Goal: Transaction & Acquisition: Purchase product/service

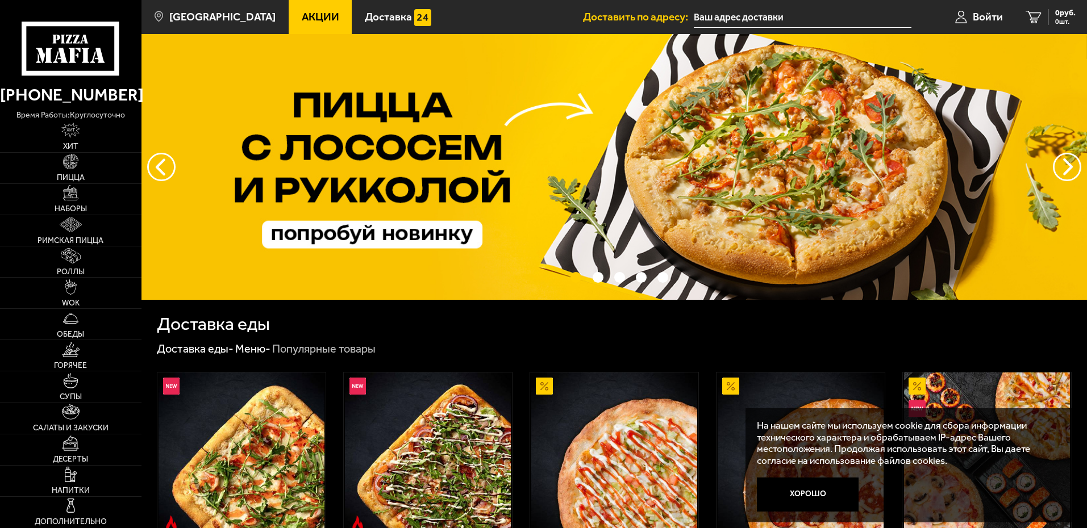
click at [134, 110] on p "время работы: круглосуточно" at bounding box center [70, 115] width 141 height 12
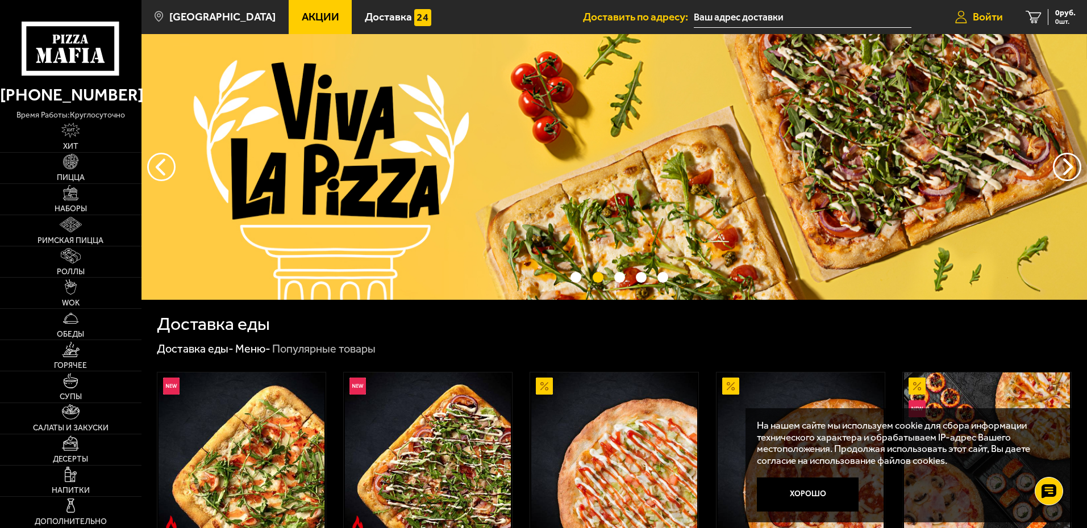
click at [993, 22] on span "Войти" at bounding box center [988, 16] width 30 height 11
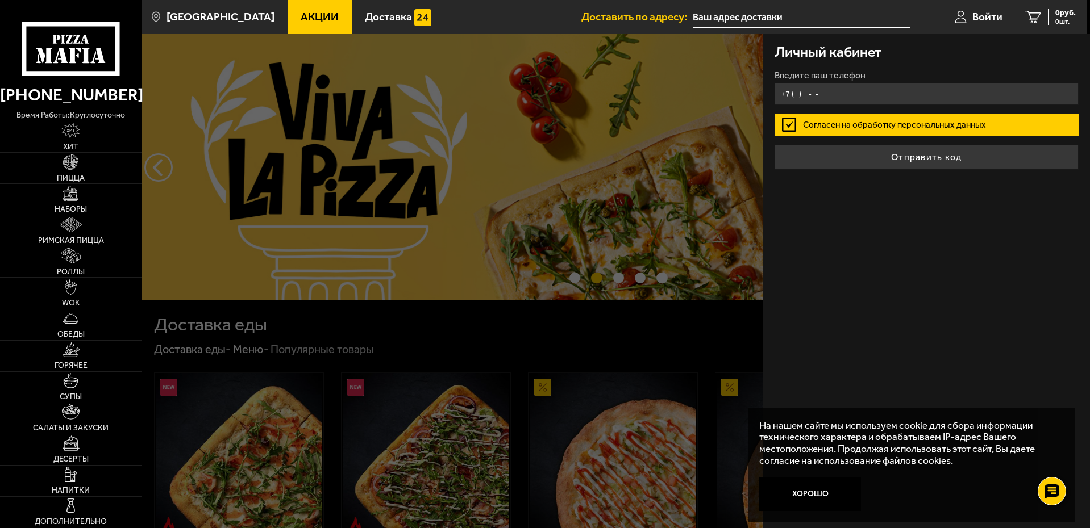
click at [850, 100] on input "+7 ( ) - -" at bounding box center [926, 94] width 304 height 22
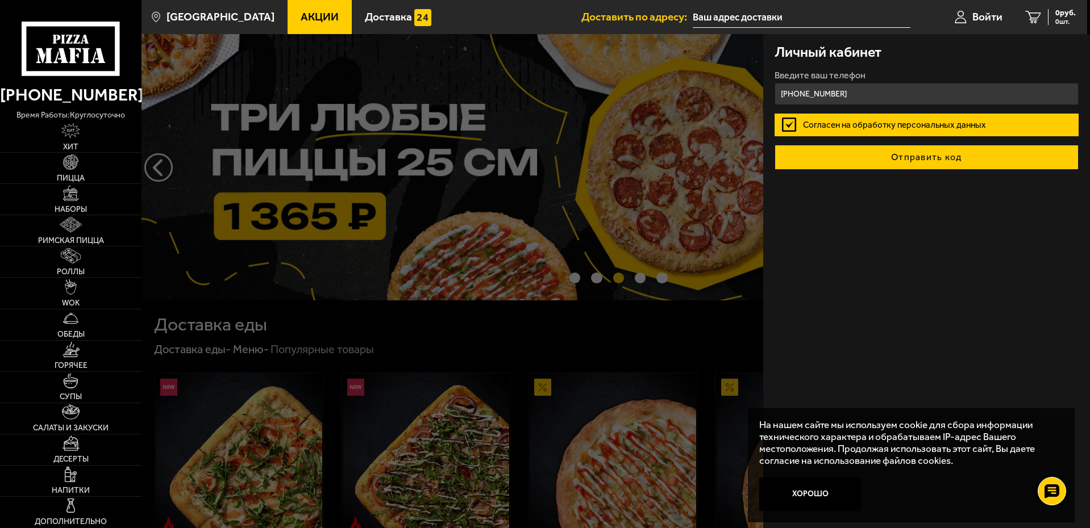
type input "[PHONE_NUMBER]"
click at [879, 151] on button "Отправить код" at bounding box center [926, 157] width 304 height 25
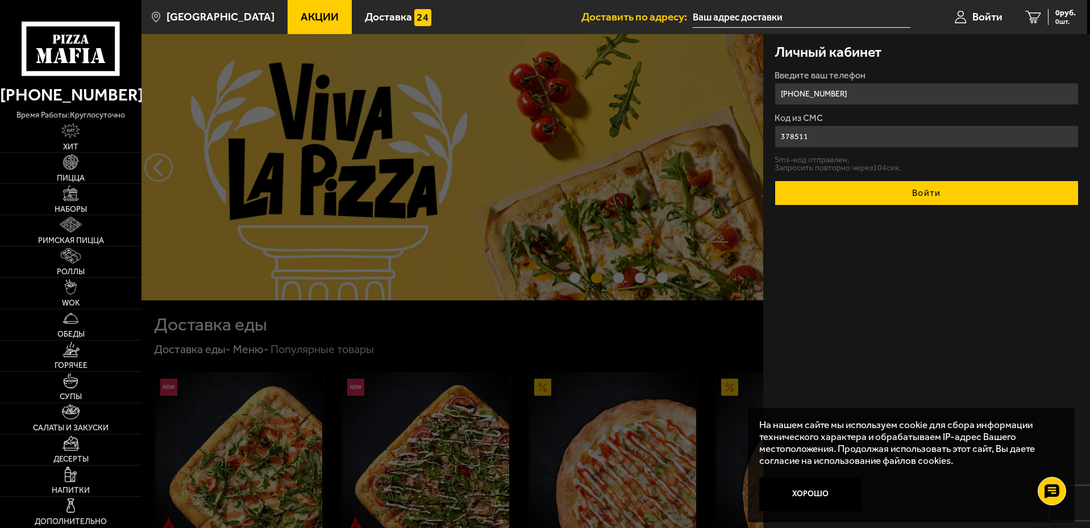
type input "378511"
click at [920, 203] on button "Войти" at bounding box center [926, 193] width 304 height 25
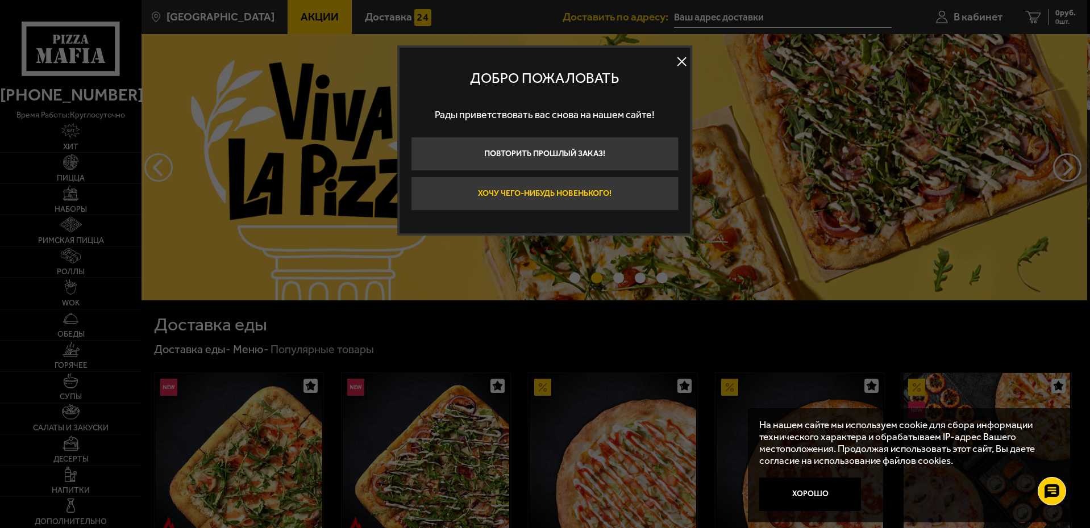
click at [635, 191] on button "Хочу чего-нибудь новенького!" at bounding box center [545, 194] width 268 height 34
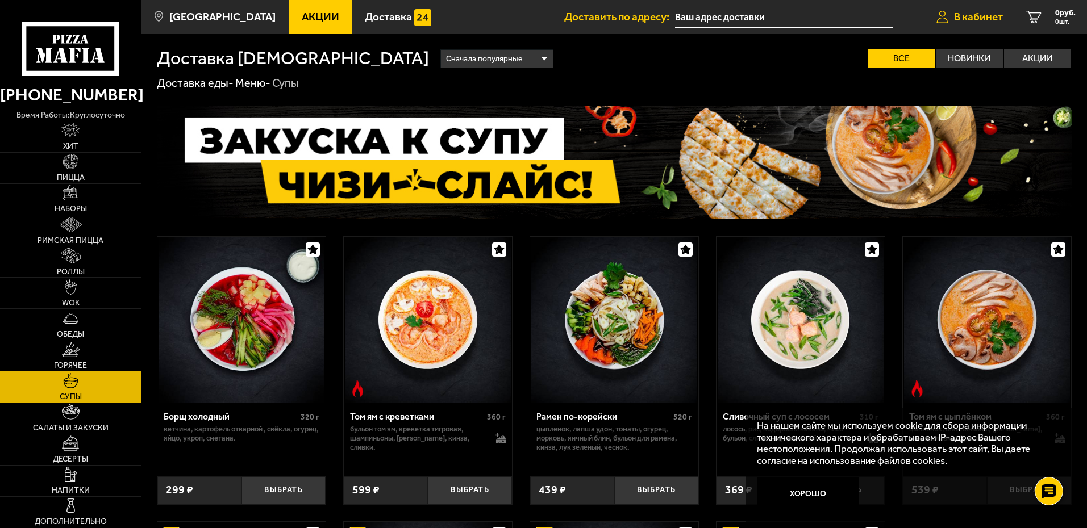
click at [977, 18] on span "В кабинет" at bounding box center [978, 16] width 49 height 11
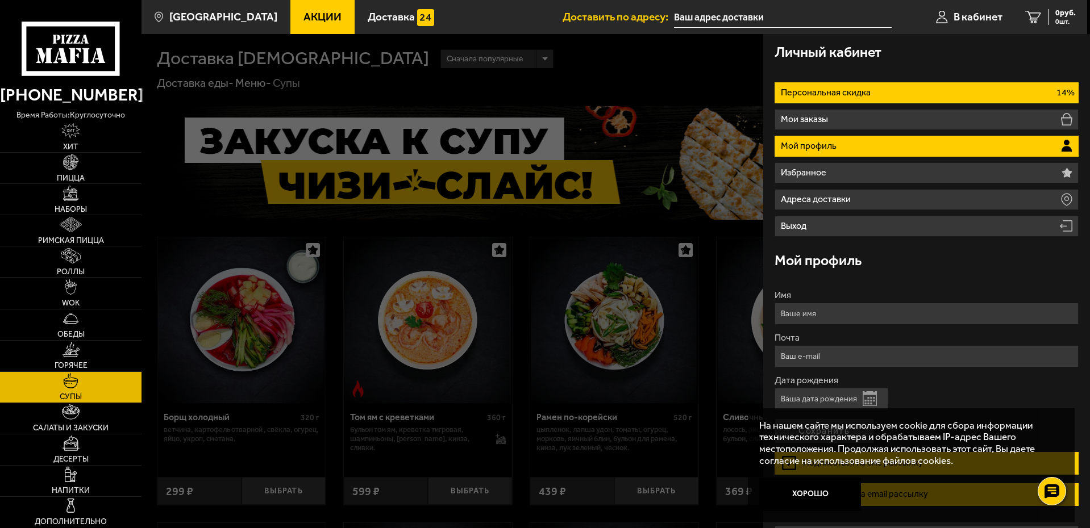
click at [867, 85] on li "Персональная скидка 14%" at bounding box center [926, 92] width 304 height 21
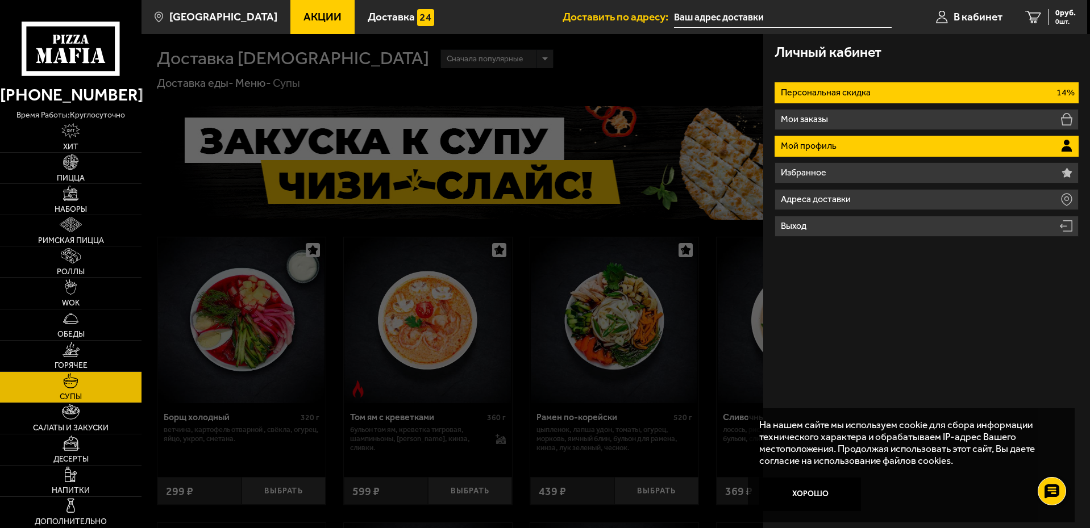
click at [835, 153] on li "Мой профиль" at bounding box center [926, 146] width 304 height 21
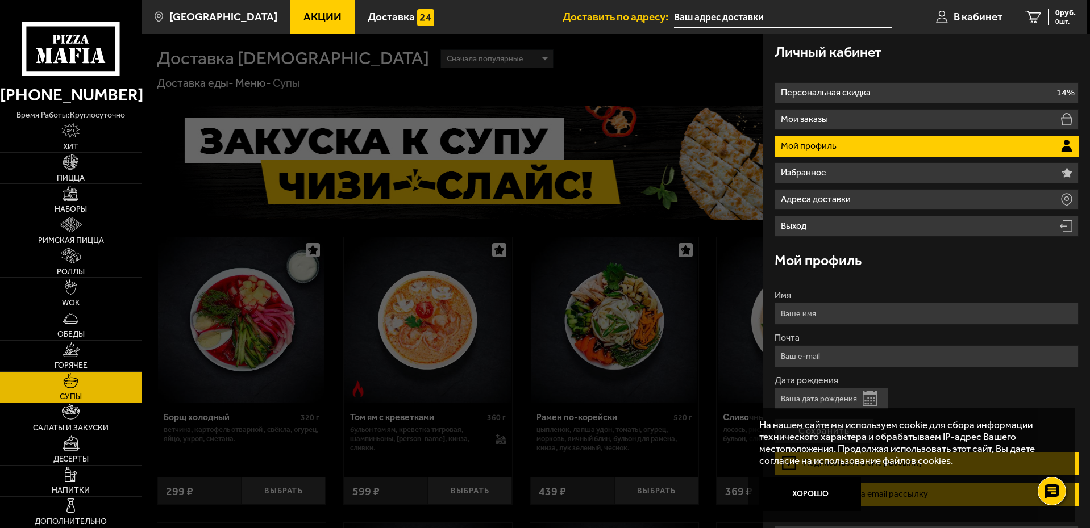
click at [743, 21] on input "text" at bounding box center [783, 17] width 218 height 21
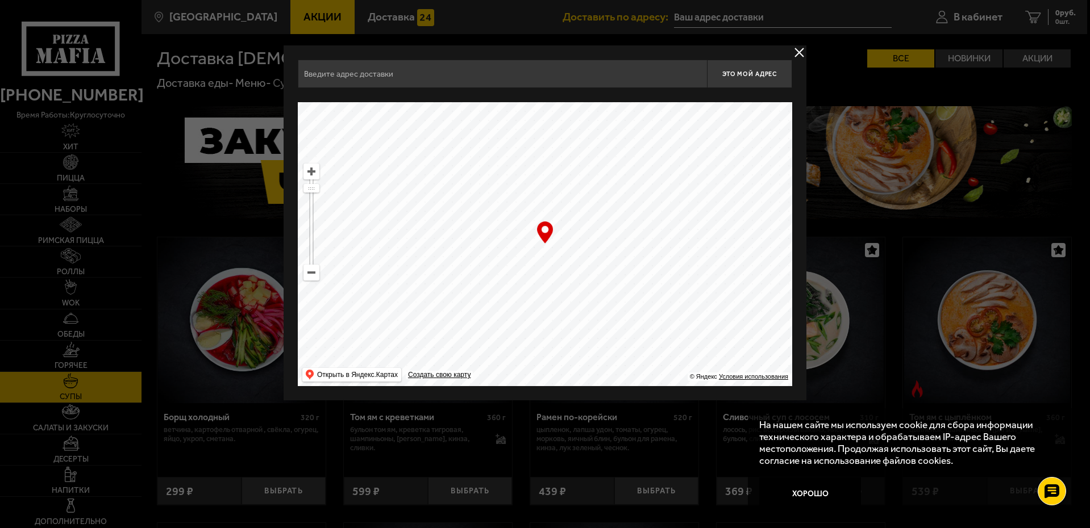
click at [799, 51] on button "delivery type" at bounding box center [799, 52] width 14 height 14
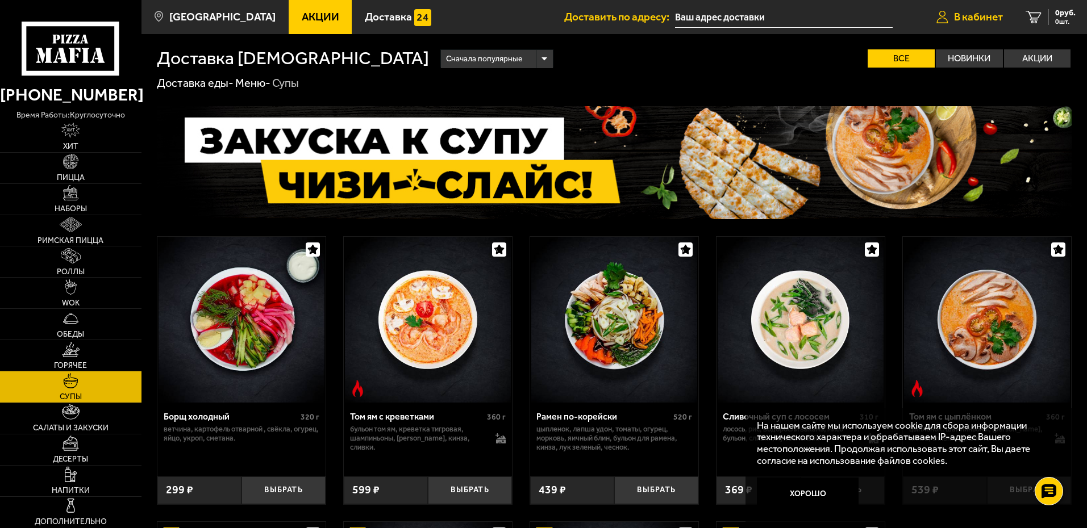
click at [936, 15] on icon at bounding box center [942, 17] width 12 height 13
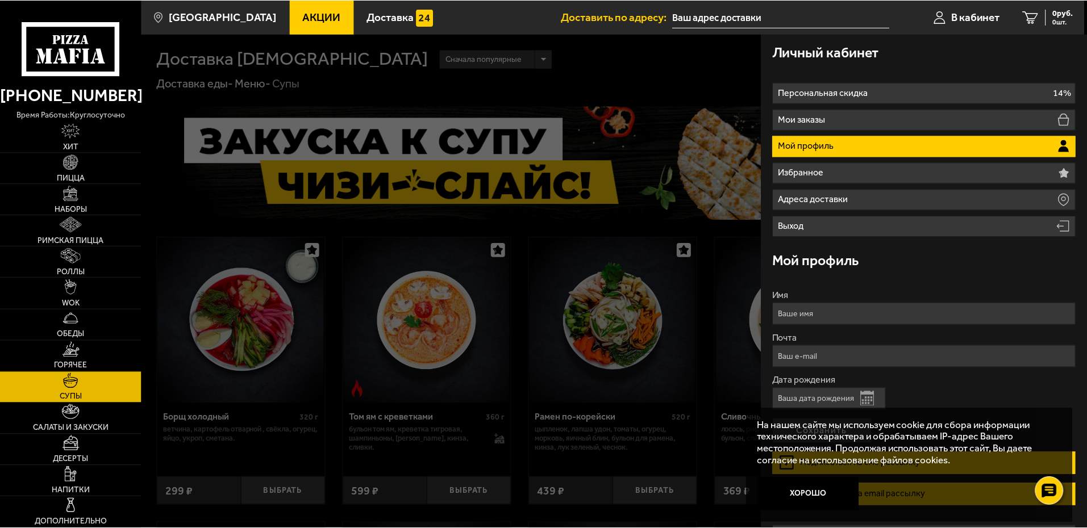
scroll to position [32, 0]
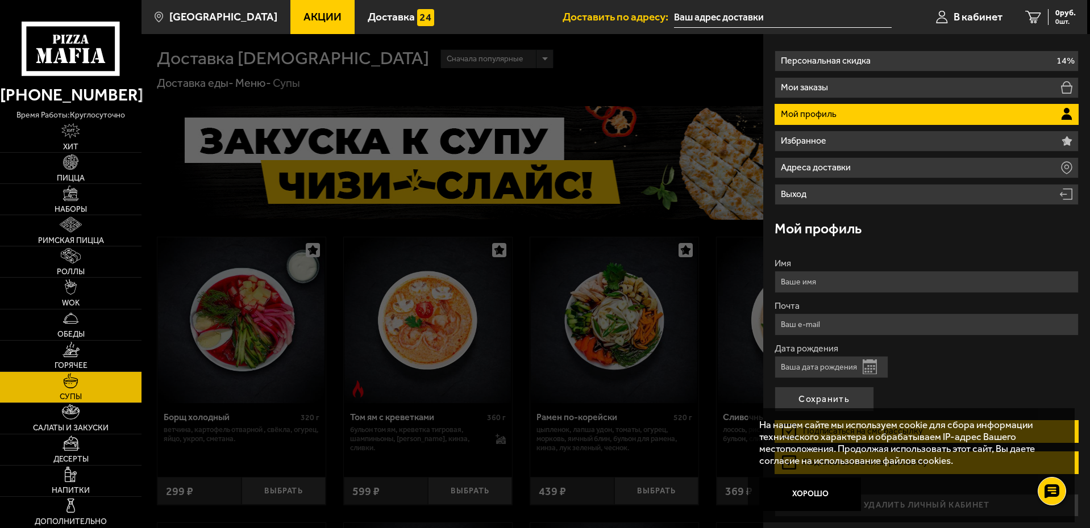
click at [864, 285] on input "Имя" at bounding box center [926, 282] width 304 height 22
type input "B"
type input "[PERSON_NAME]"
click at [854, 323] on input "Почта" at bounding box center [926, 325] width 304 height 22
type input "[EMAIL_ADDRESS][DOMAIN_NAME]"
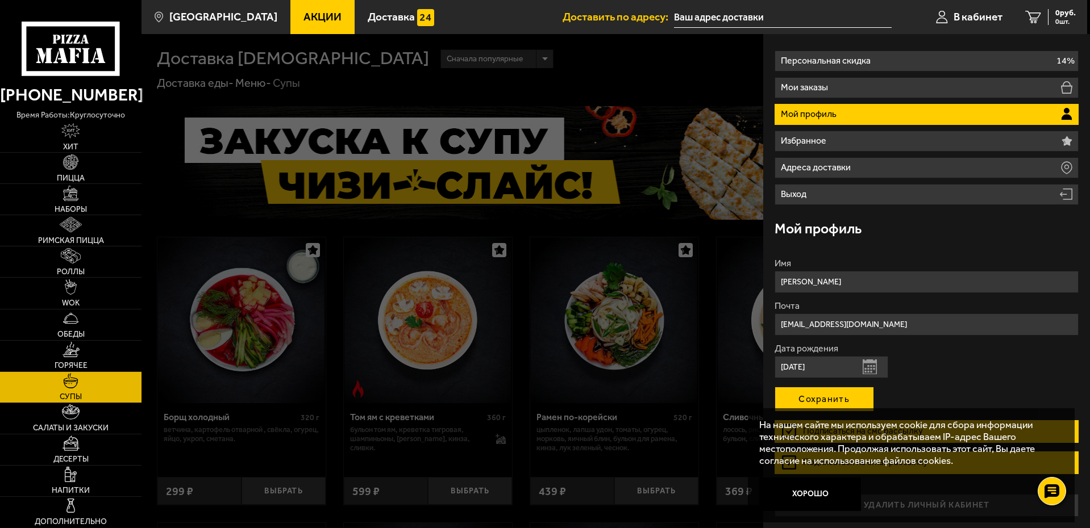
type input "[DATE]"
click at [820, 389] on button "Сохранить" at bounding box center [823, 399] width 99 height 25
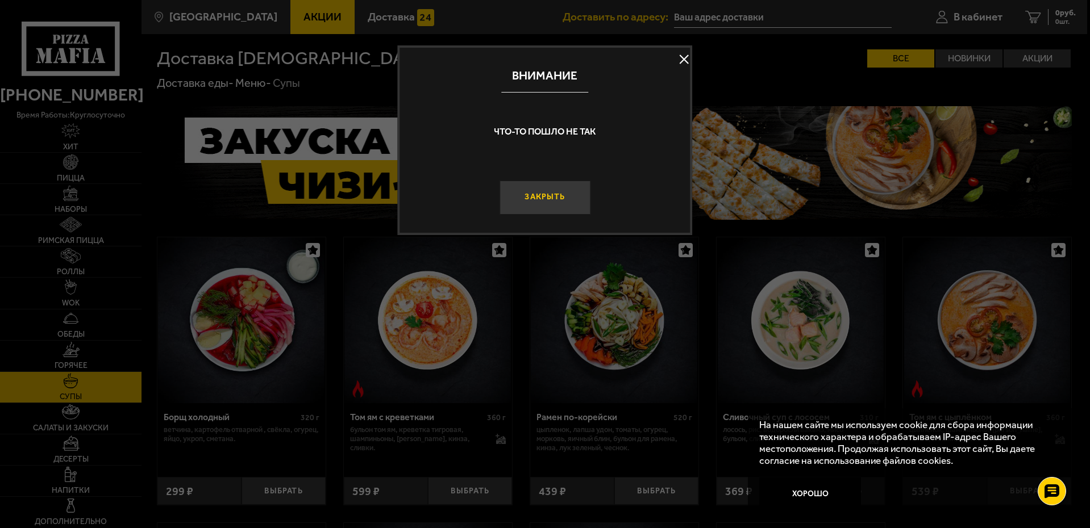
click at [545, 194] on button "Закрыть" at bounding box center [544, 198] width 91 height 34
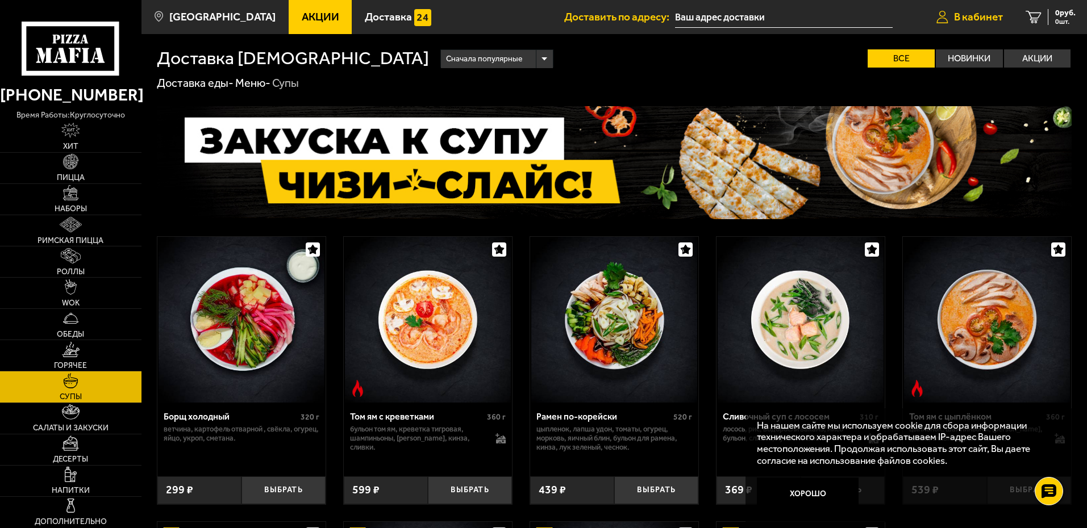
click at [980, 27] on link "В кабинет" at bounding box center [969, 17] width 89 height 34
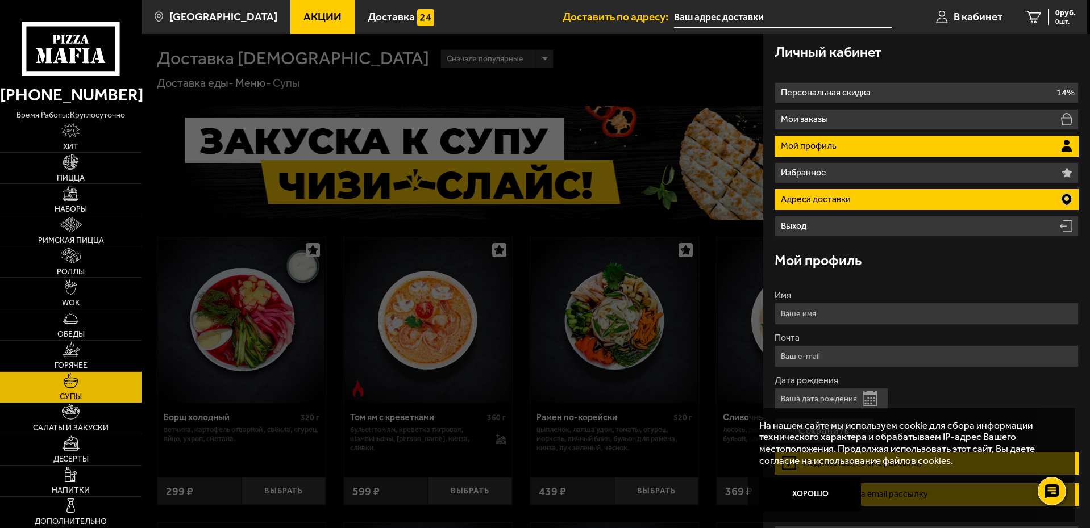
click at [890, 195] on li "Адреса доставки" at bounding box center [926, 199] width 304 height 21
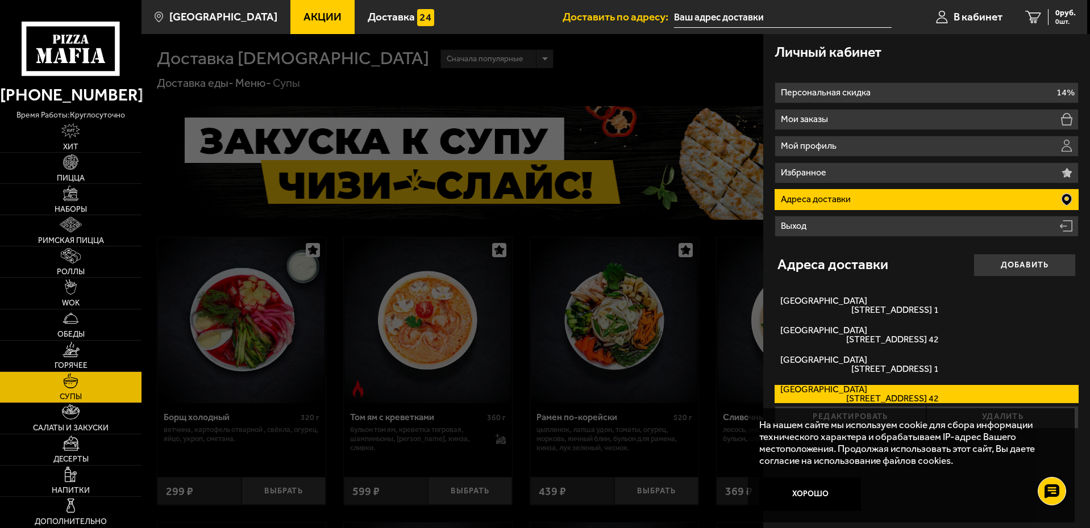
click at [723, 84] on div at bounding box center [686, 298] width 1090 height 528
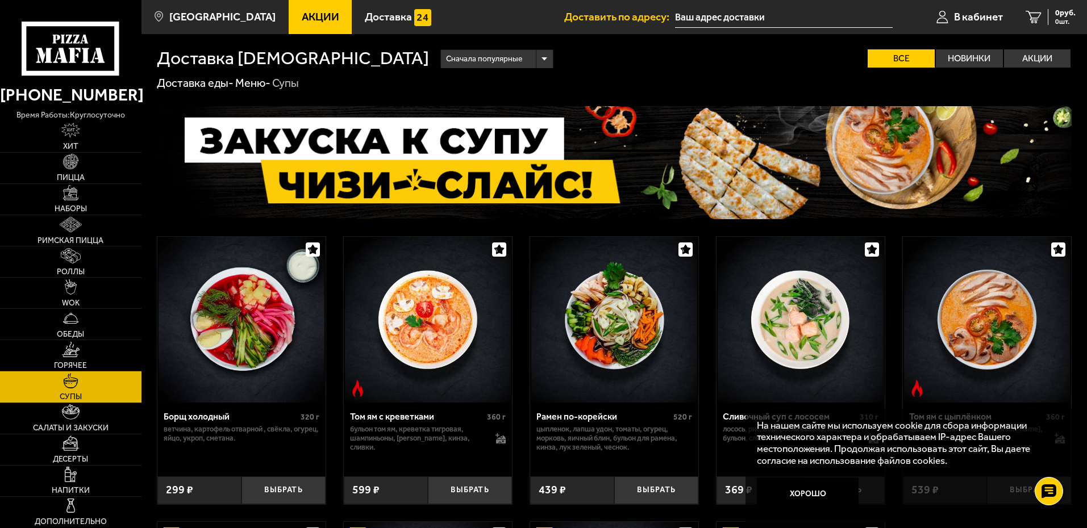
click at [749, 24] on input "text" at bounding box center [784, 17] width 218 height 21
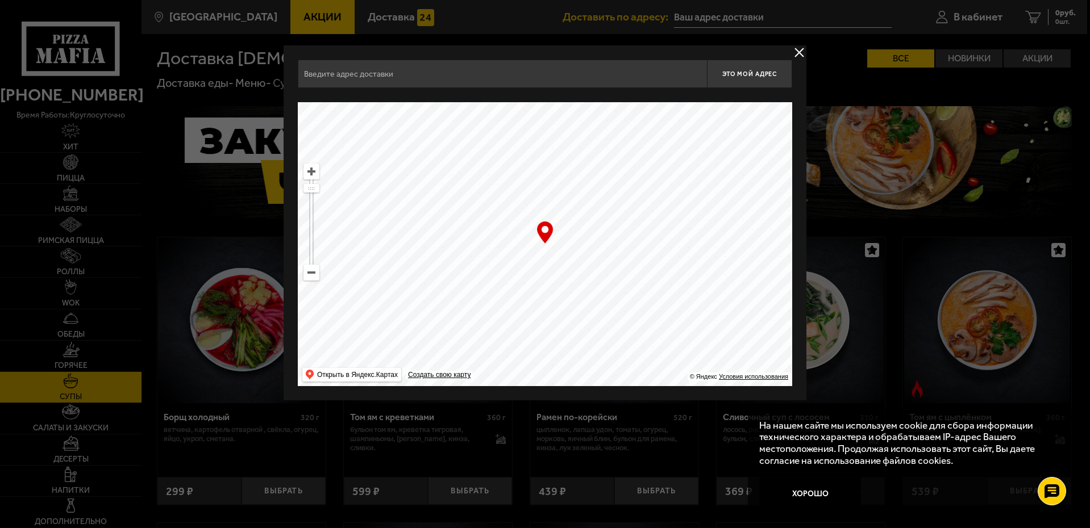
click at [803, 56] on button "delivery type" at bounding box center [799, 52] width 14 height 14
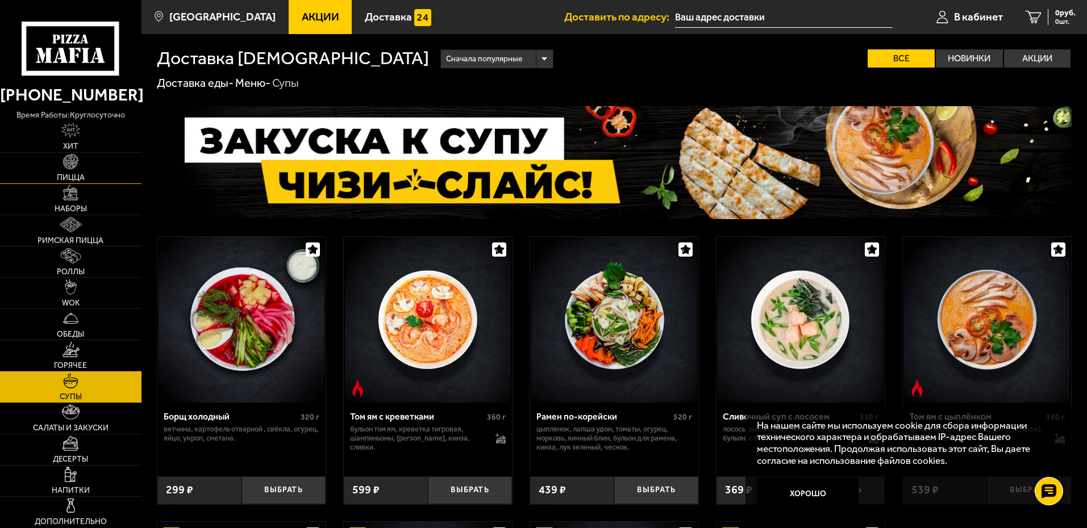
click at [64, 168] on img at bounding box center [70, 161] width 15 height 15
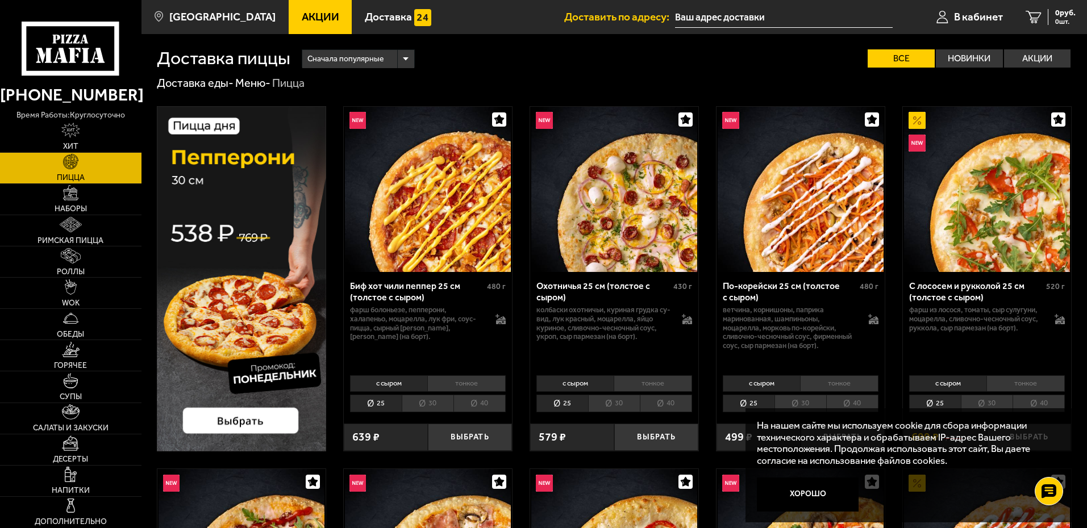
click at [404, 62] on div "Сначала популярные" at bounding box center [358, 59] width 112 height 18
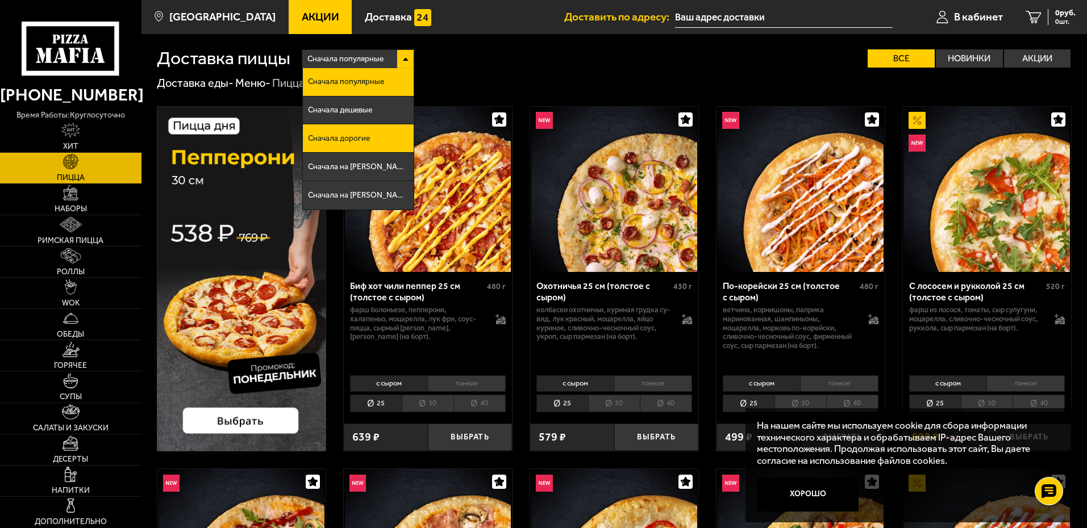
click at [343, 140] on span "Сначала дорогие" at bounding box center [339, 139] width 62 height 8
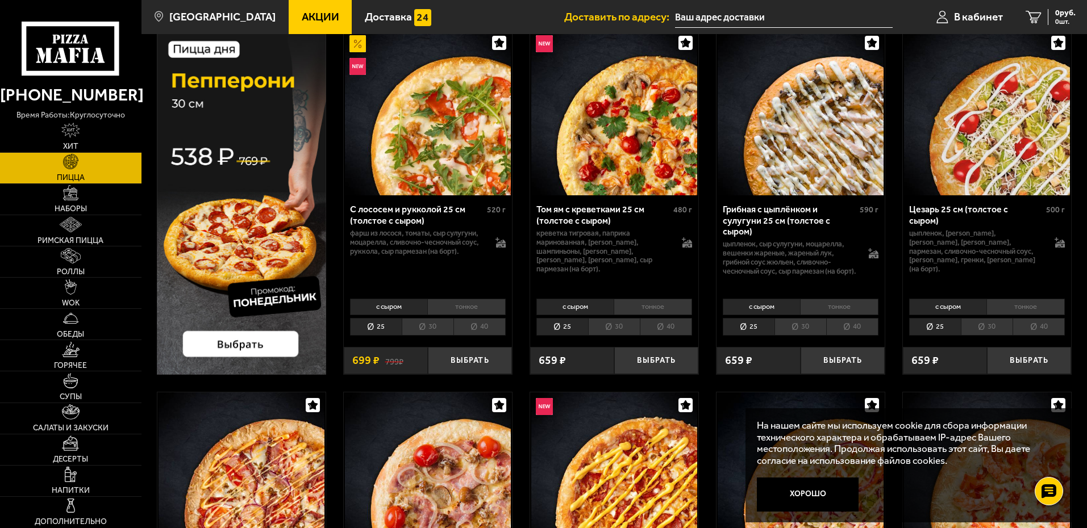
scroll to position [57, 0]
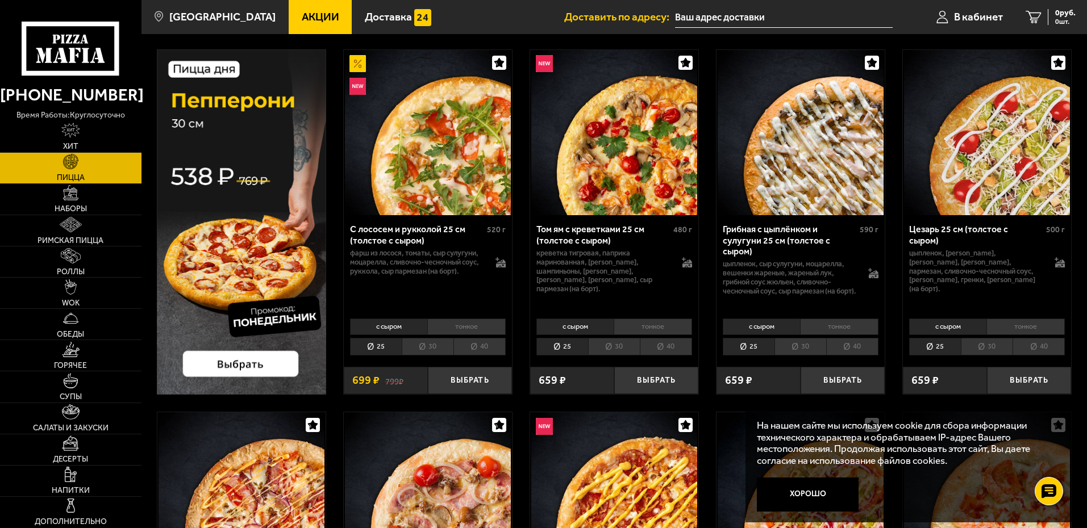
click at [858, 344] on li "40" at bounding box center [852, 347] width 52 height 18
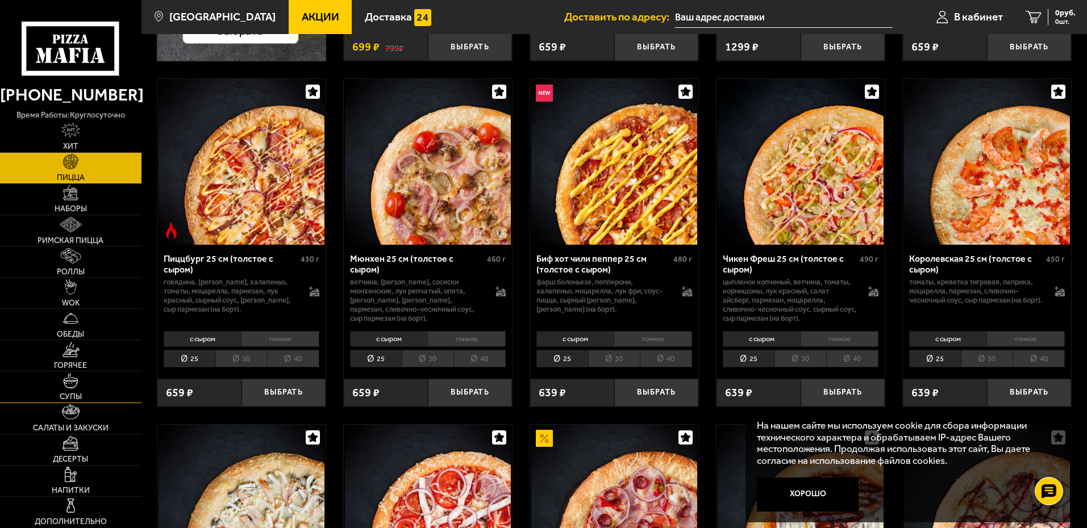
scroll to position [454, 0]
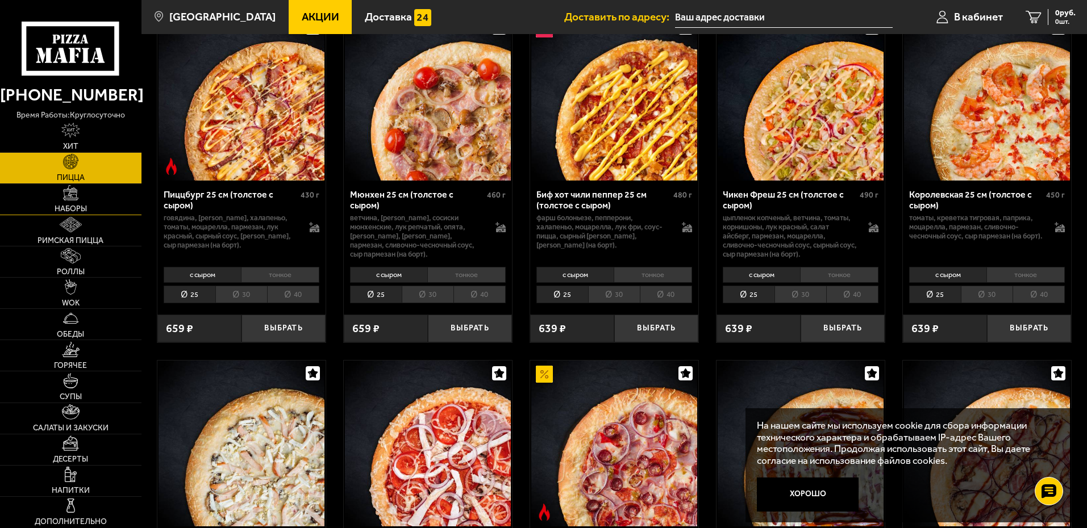
click at [75, 198] on img at bounding box center [70, 192] width 15 height 15
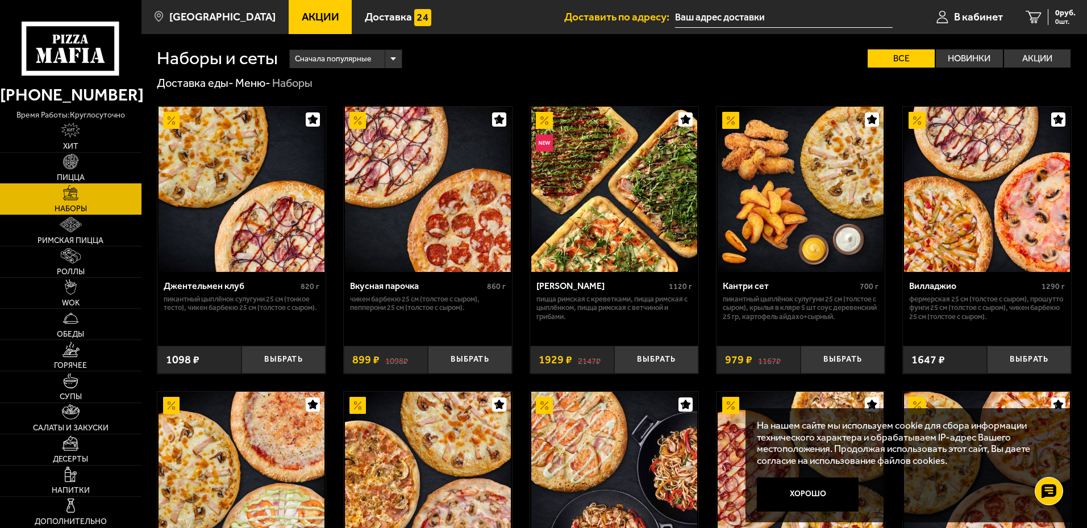
click at [70, 168] on img at bounding box center [70, 161] width 15 height 15
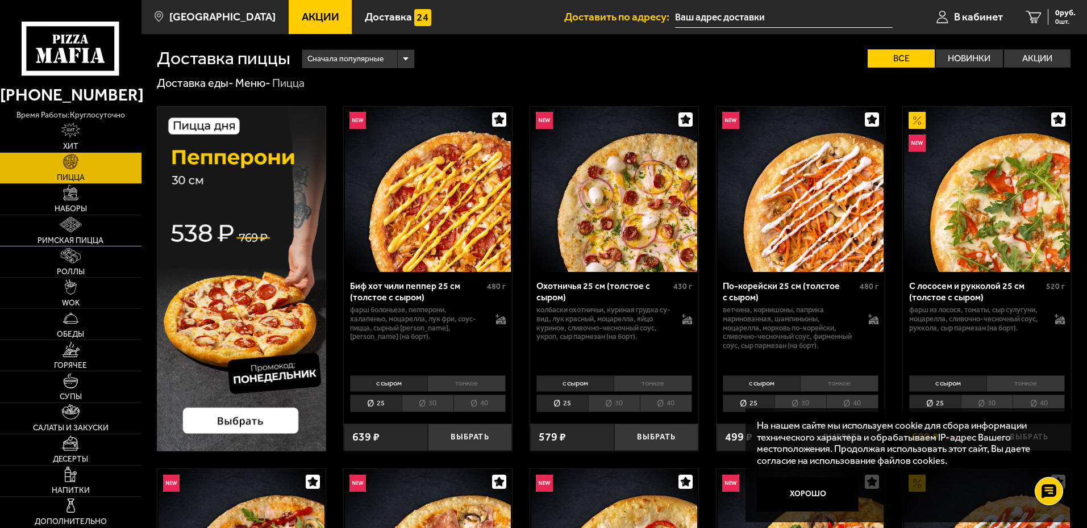
click at [86, 233] on link "Римская пицца" at bounding box center [70, 230] width 141 height 31
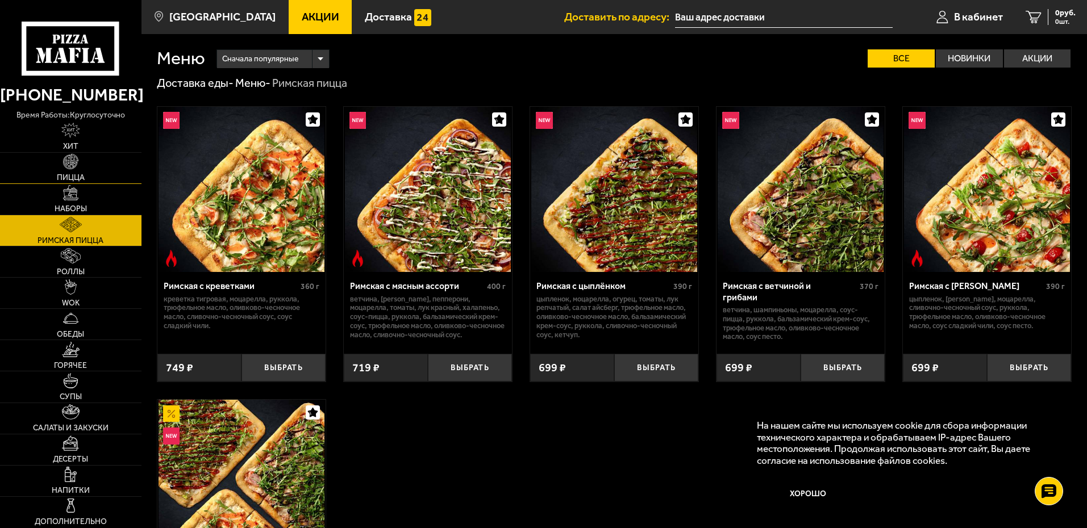
click at [78, 178] on span "Пицца" at bounding box center [71, 178] width 28 height 8
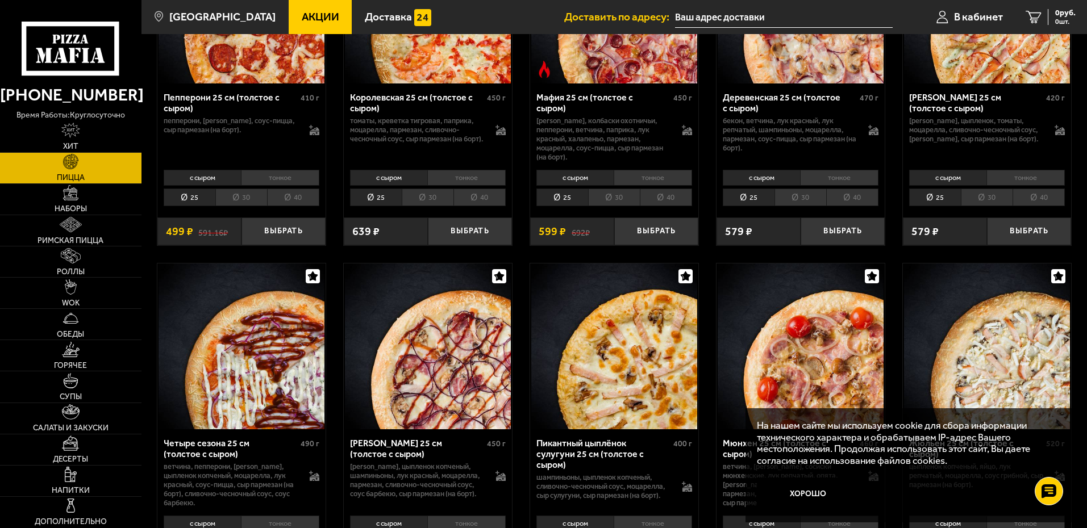
scroll to position [1704, 0]
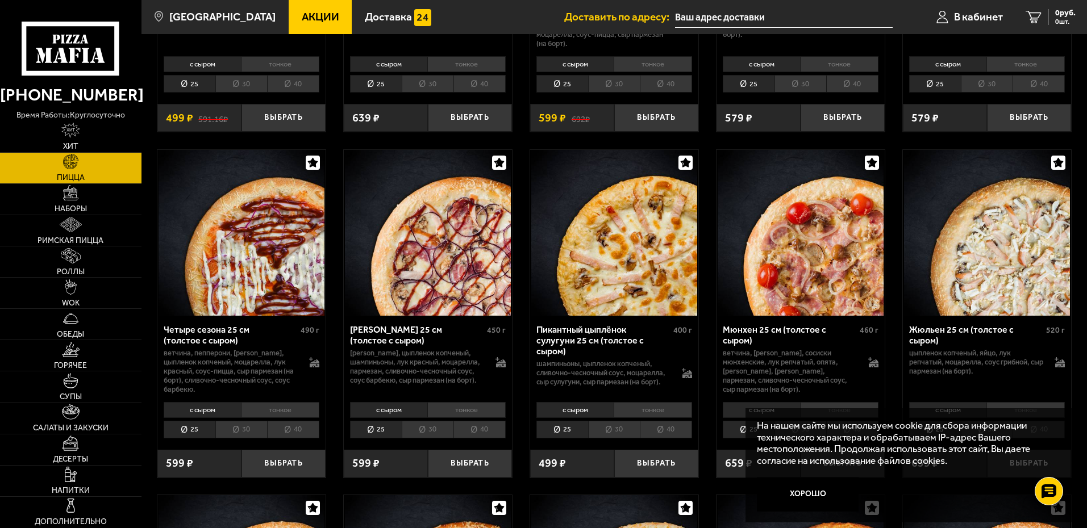
click at [482, 428] on li "40" at bounding box center [479, 430] width 52 height 18
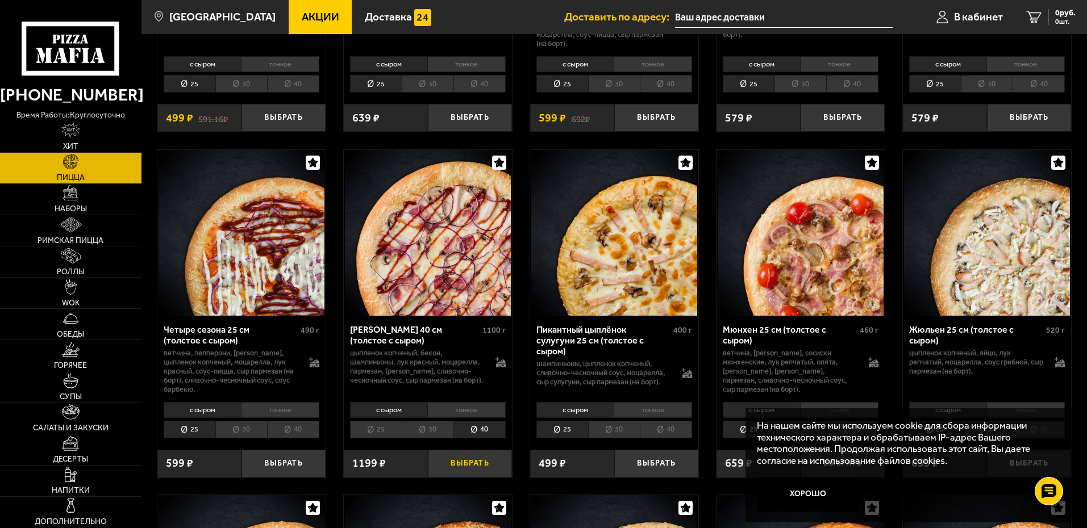
click at [481, 468] on button "Выбрать" at bounding box center [470, 464] width 84 height 28
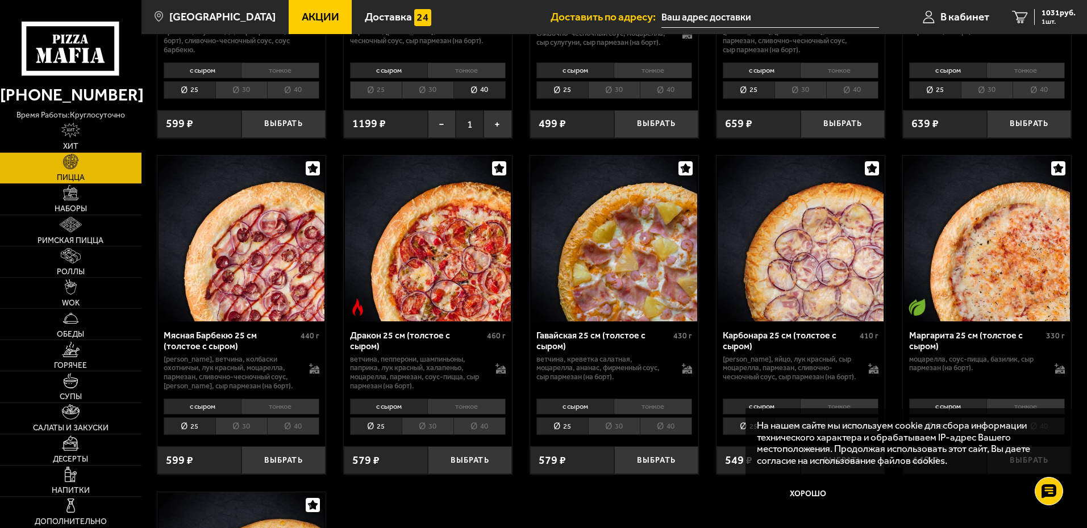
scroll to position [1988, 0]
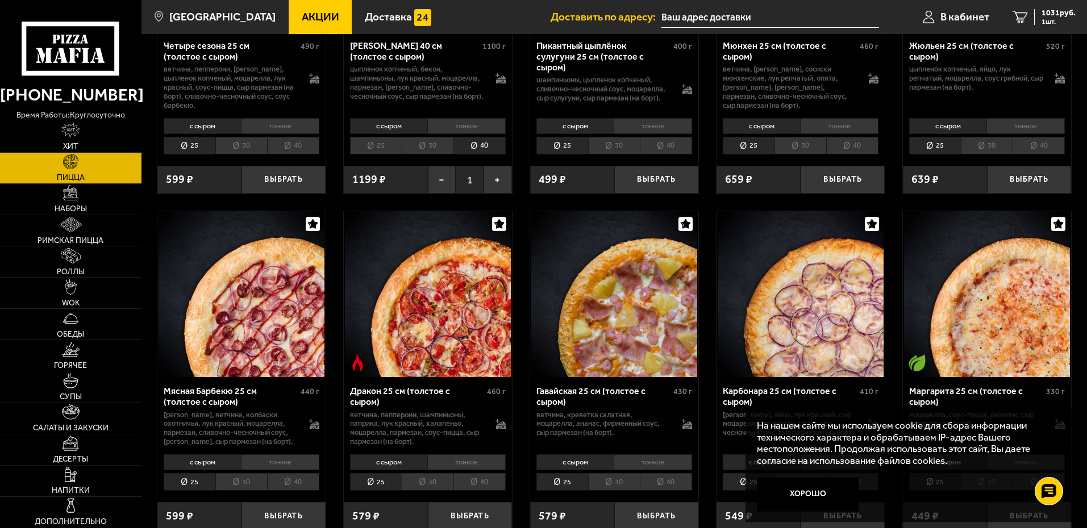
click at [303, 485] on li "40" at bounding box center [293, 482] width 52 height 18
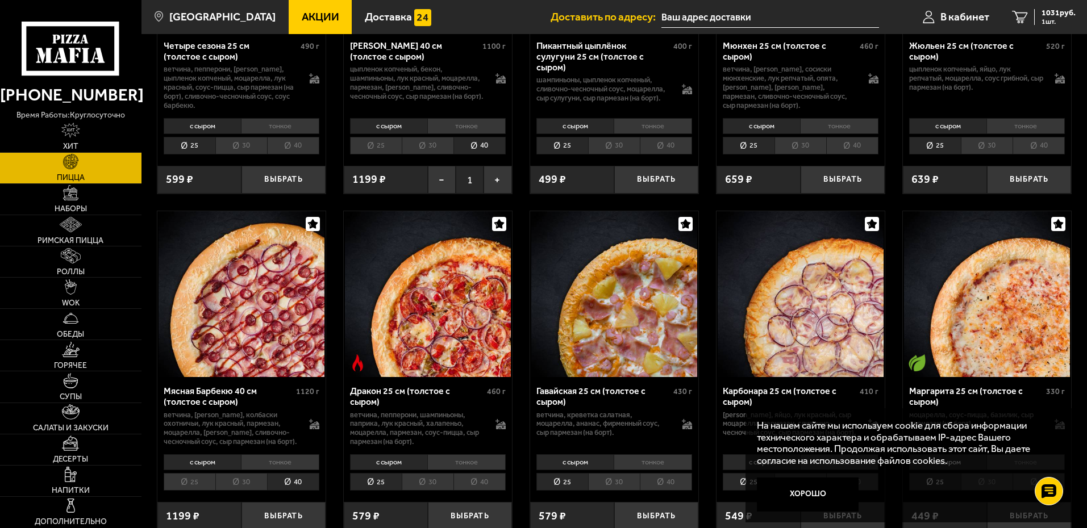
scroll to position [2102, 0]
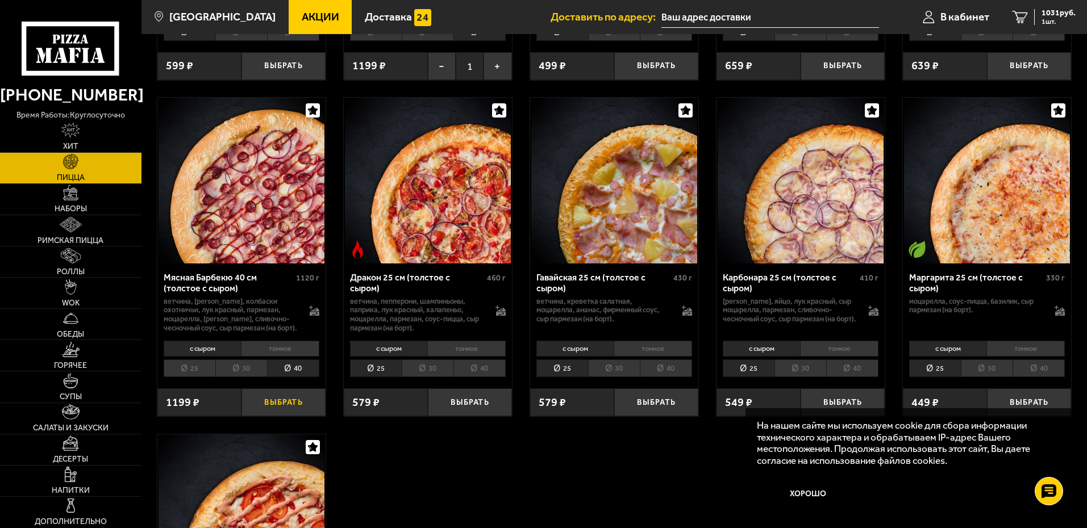
click at [297, 415] on button "Выбрать" at bounding box center [283, 403] width 84 height 28
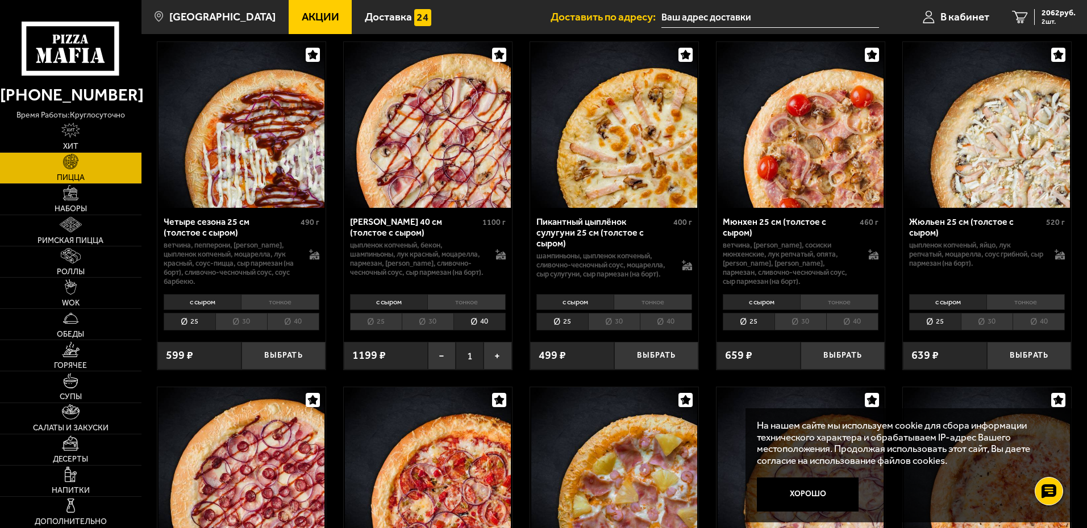
scroll to position [1704, 0]
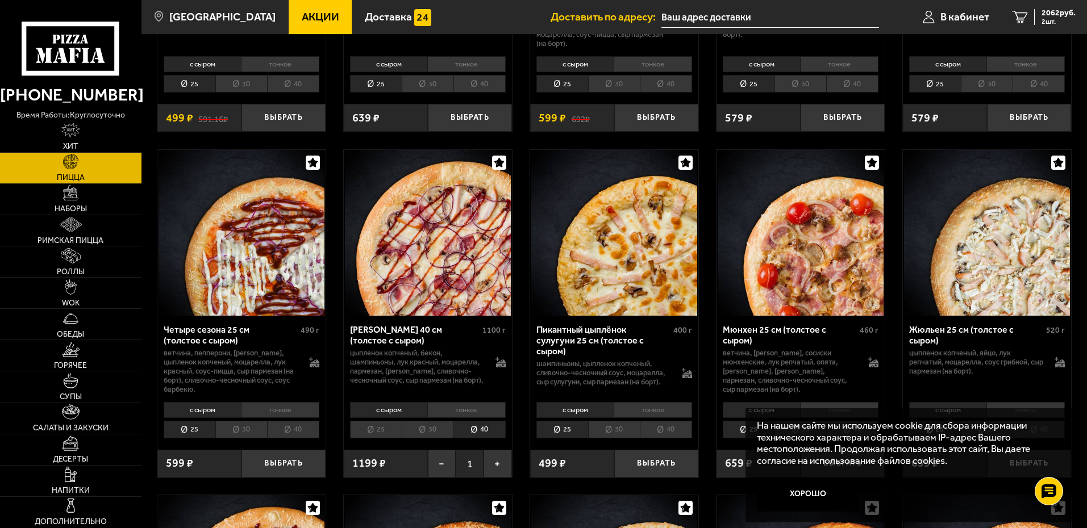
click at [291, 431] on li "40" at bounding box center [293, 430] width 52 height 18
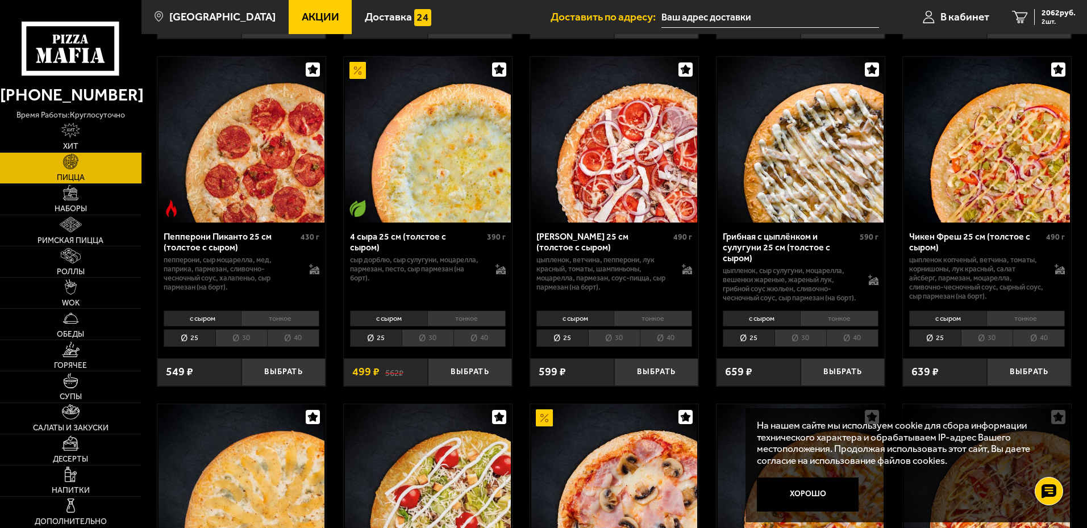
scroll to position [625, 0]
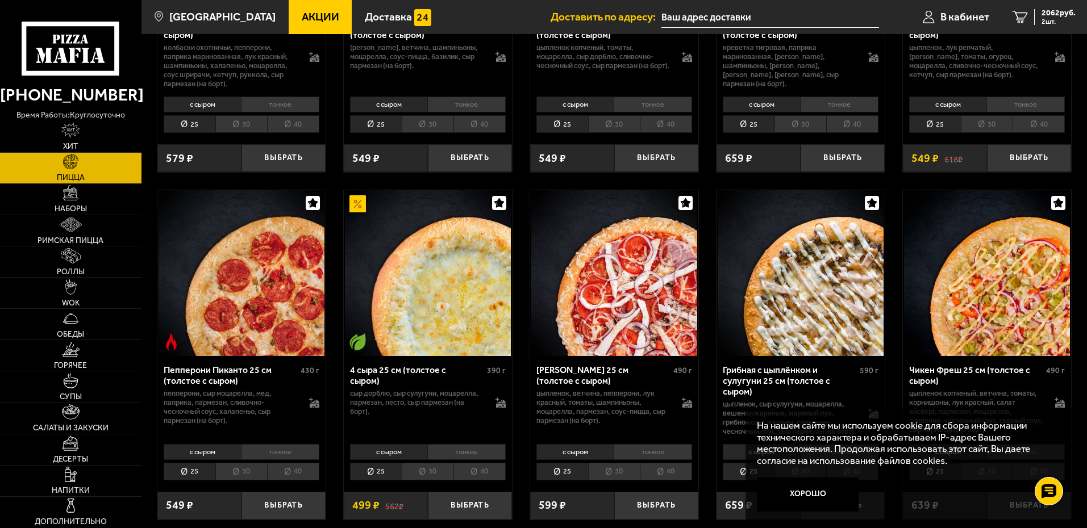
click at [665, 481] on li "40" at bounding box center [666, 472] width 52 height 18
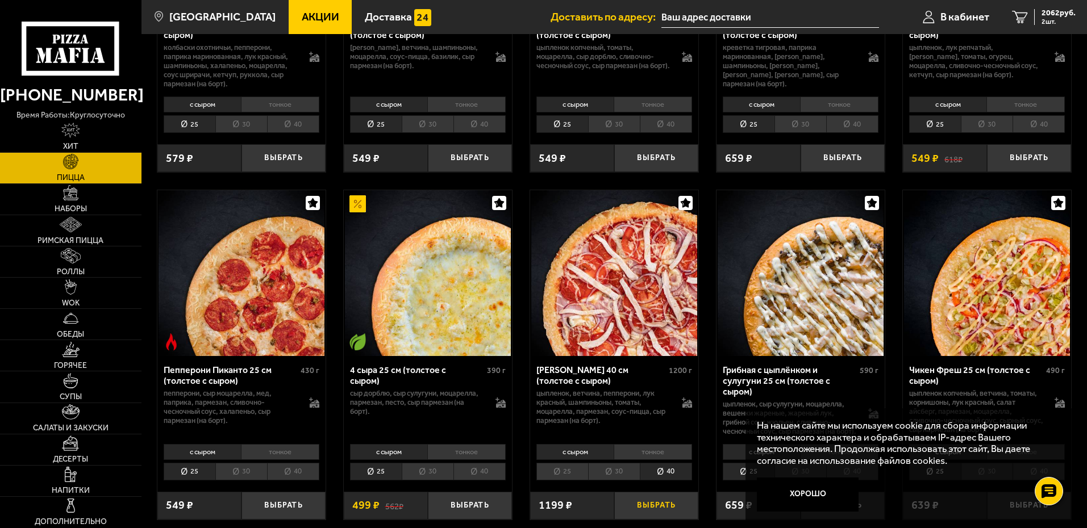
click at [658, 515] on button "Выбрать" at bounding box center [656, 506] width 84 height 28
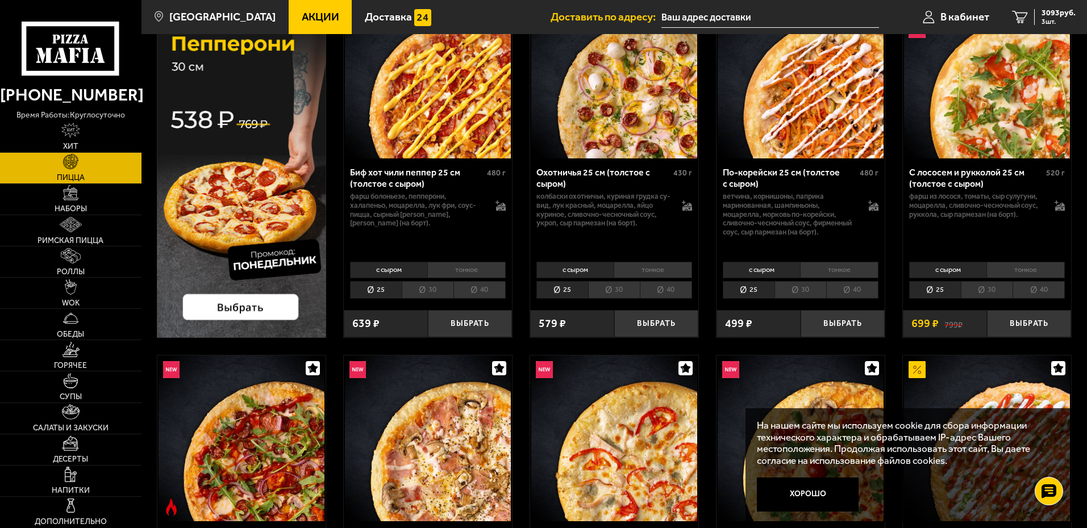
scroll to position [0, 0]
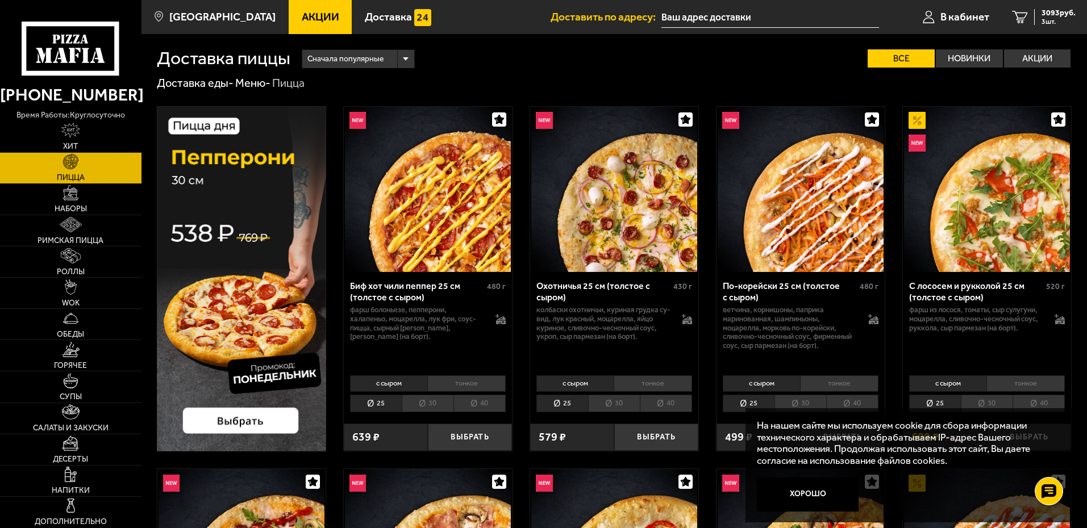
click at [486, 405] on li "40" at bounding box center [479, 404] width 52 height 18
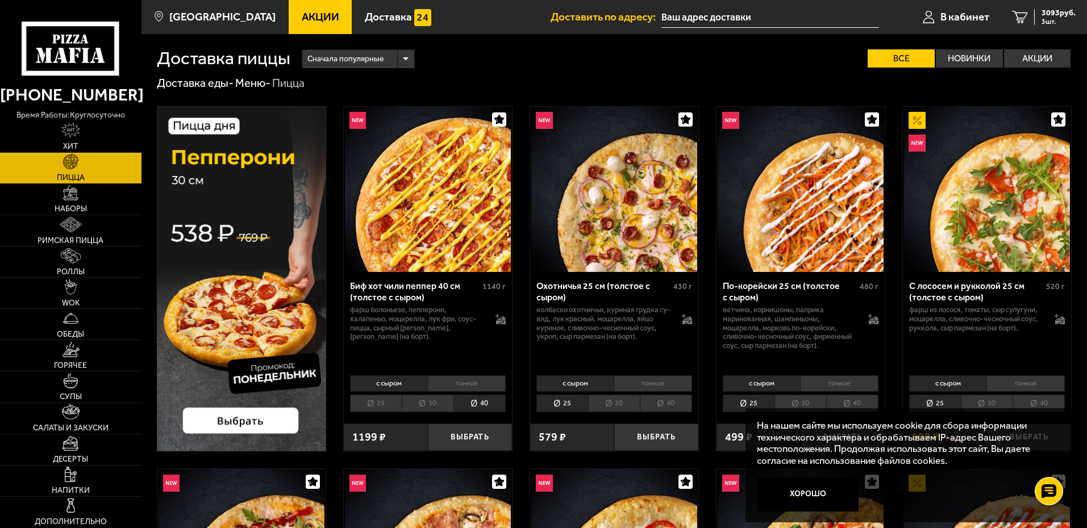
click at [1030, 399] on li "40" at bounding box center [1038, 404] width 52 height 18
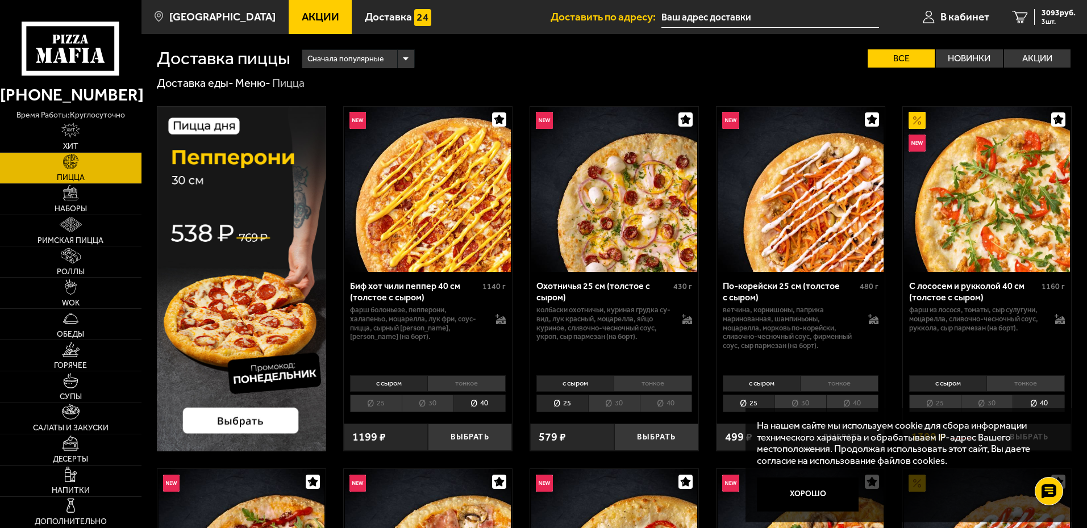
click at [481, 408] on li "40" at bounding box center [479, 404] width 52 height 18
click at [464, 439] on button "Выбрать" at bounding box center [470, 438] width 84 height 28
click at [807, 499] on button "Хорошо" at bounding box center [808, 495] width 102 height 34
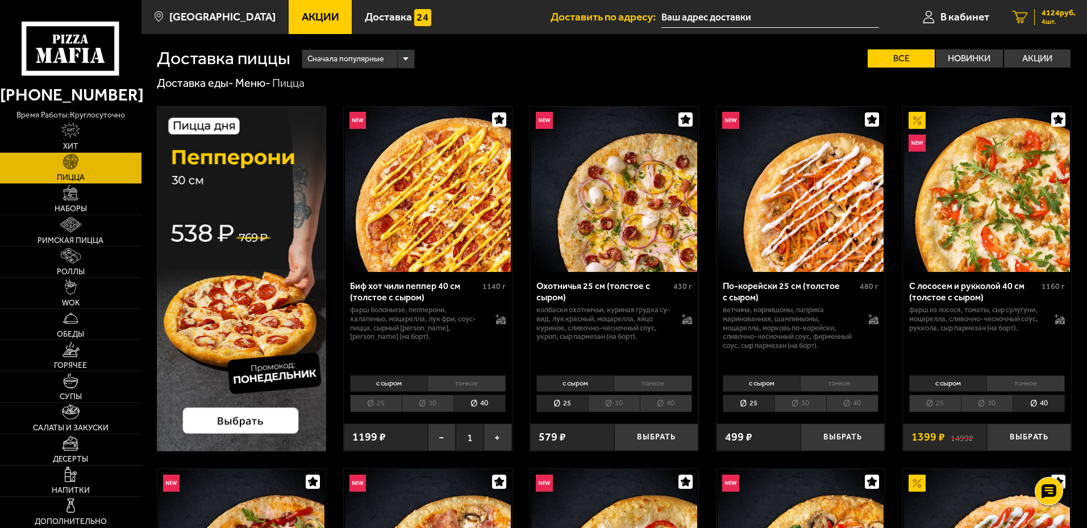
click at [1058, 14] on span "4124 руб." at bounding box center [1058, 13] width 34 height 8
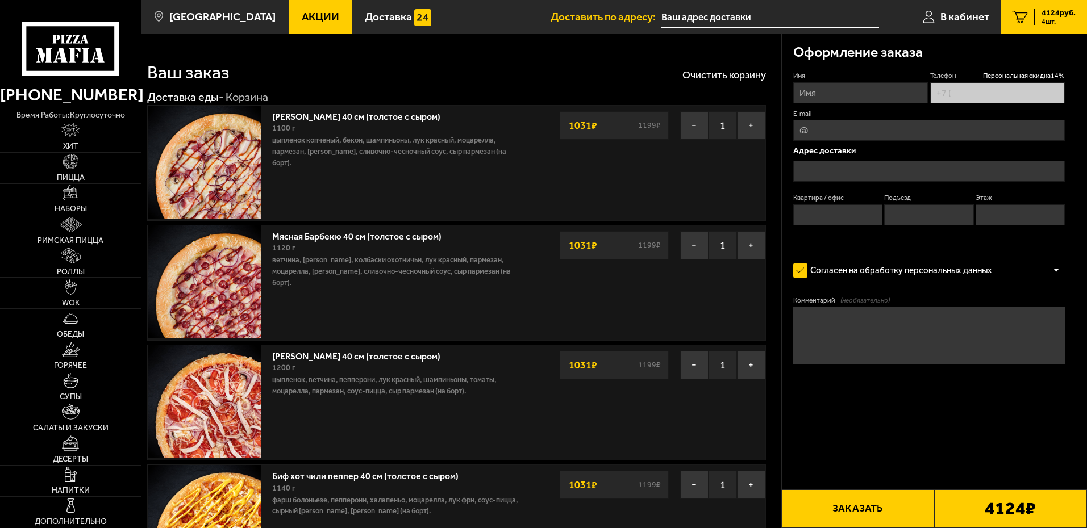
type input "[PHONE_NUMBER]"
type input "[STREET_ADDRESS]"
type input "42"
type input "2"
type input "6"
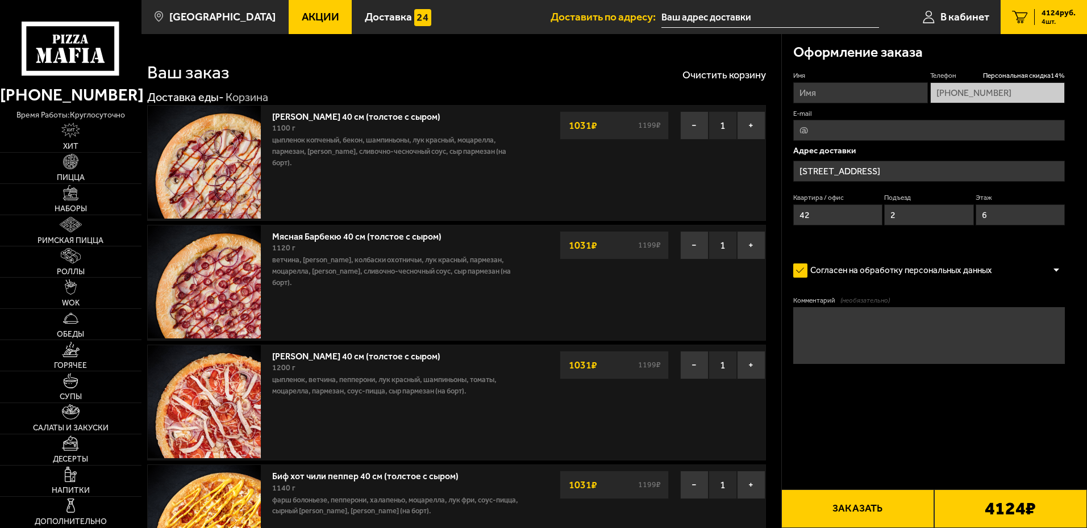
type input "[STREET_ADDRESS]"
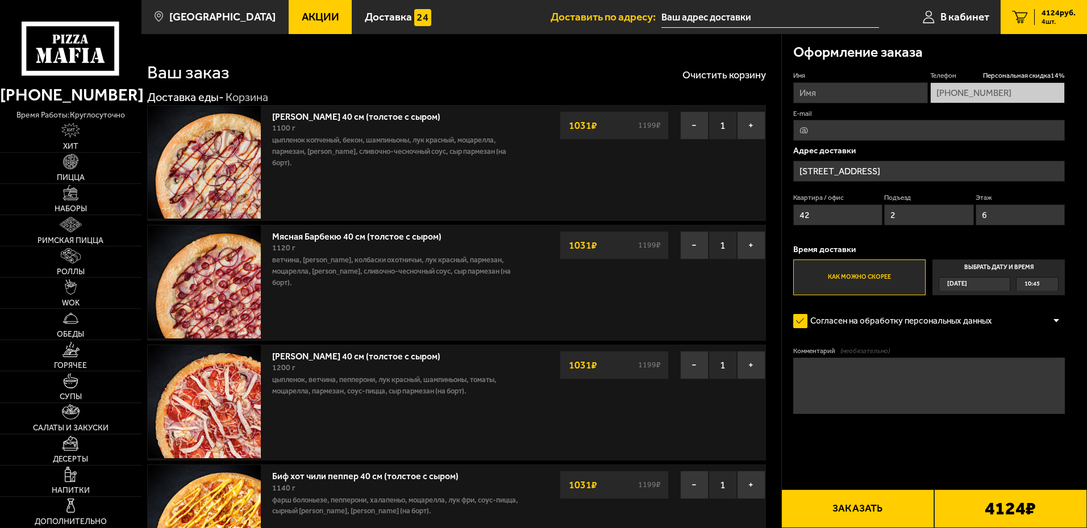
click at [842, 86] on input "Имя" at bounding box center [860, 92] width 135 height 21
type input "[PERSON_NAME]"
click at [844, 127] on input "E-mail" at bounding box center [929, 130] width 272 height 21
type input "[EMAIL_ADDRESS][DOMAIN_NAME]"
click at [858, 383] on textarea "Комментарий (необязательно)" at bounding box center [929, 386] width 272 height 57
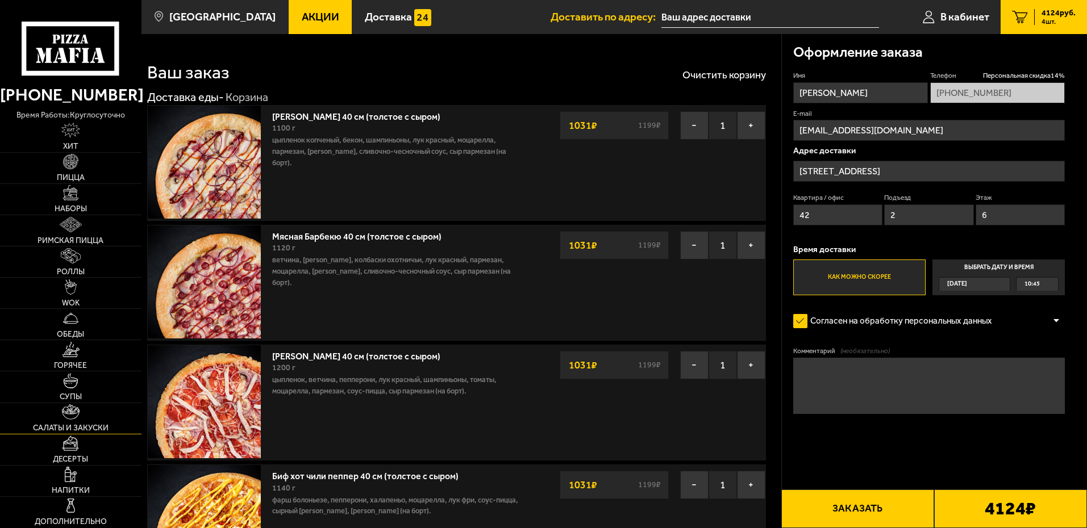
click at [68, 415] on img at bounding box center [71, 411] width 18 height 15
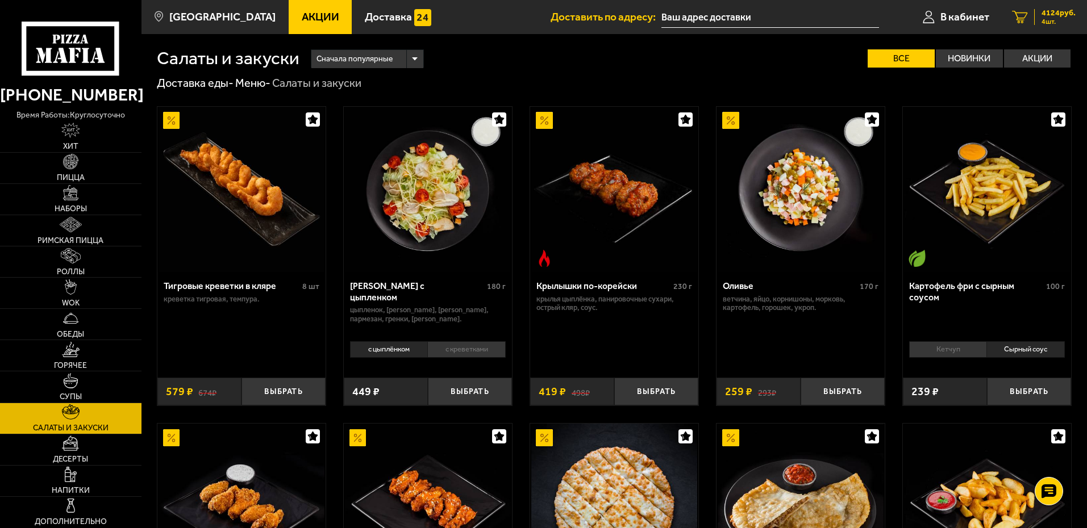
click at [1046, 13] on span "4124 руб." at bounding box center [1058, 13] width 34 height 8
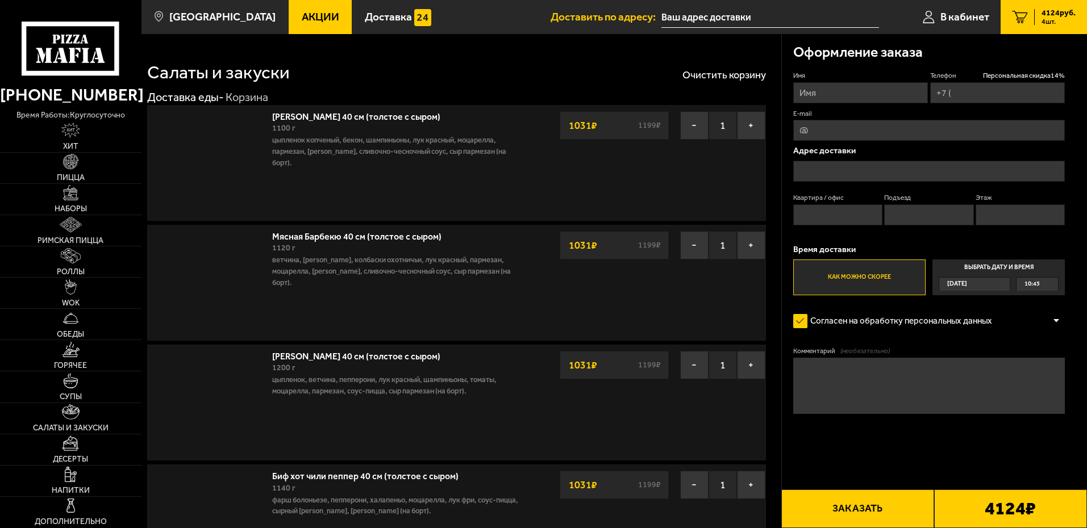
type input "[PHONE_NUMBER]"
type input "[STREET_ADDRESS]"
type input "42"
type input "2"
type input "6"
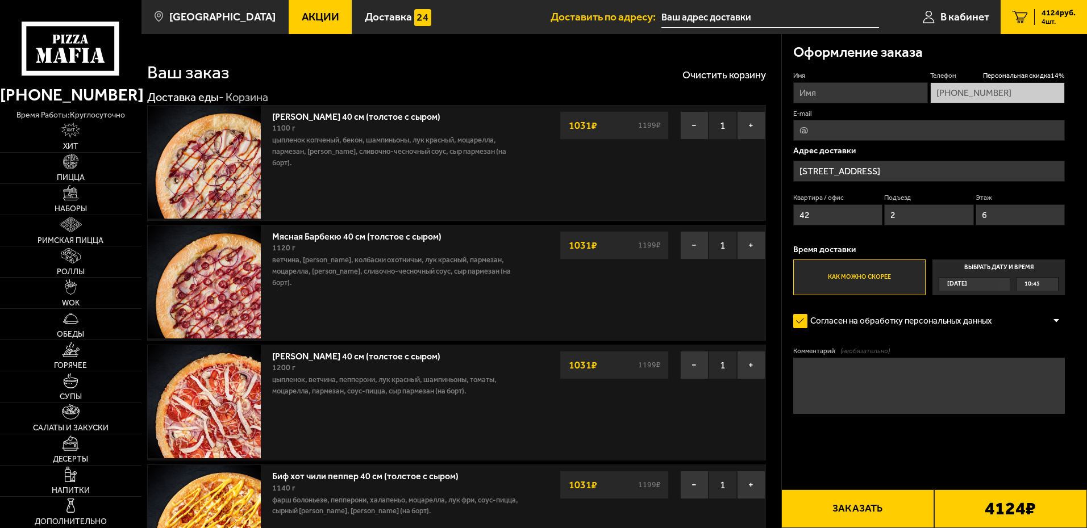
type input "[STREET_ADDRESS]"
drag, startPoint x: 835, startPoint y: 117, endPoint x: 834, endPoint y: 124, distance: 6.8
click at [835, 118] on label "E-mail" at bounding box center [929, 114] width 272 height 10
click at [835, 120] on input "E-mail" at bounding box center [929, 130] width 272 height 21
click at [842, 98] on input "Имя" at bounding box center [860, 92] width 135 height 21
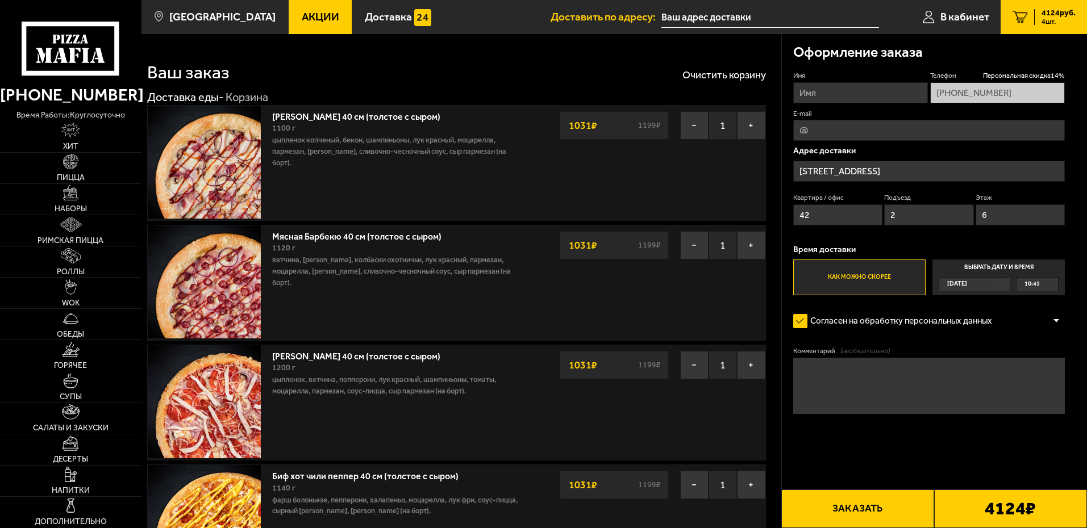
type input "[PERSON_NAME]"
drag, startPoint x: 845, startPoint y: 101, endPoint x: 878, endPoint y: 131, distance: 45.1
click at [878, 131] on input "E-mail" at bounding box center [929, 130] width 272 height 21
type input "[EMAIL_ADDRESS][DOMAIN_NAME]"
click at [69, 424] on span "Салаты и закуски" at bounding box center [71, 428] width 76 height 8
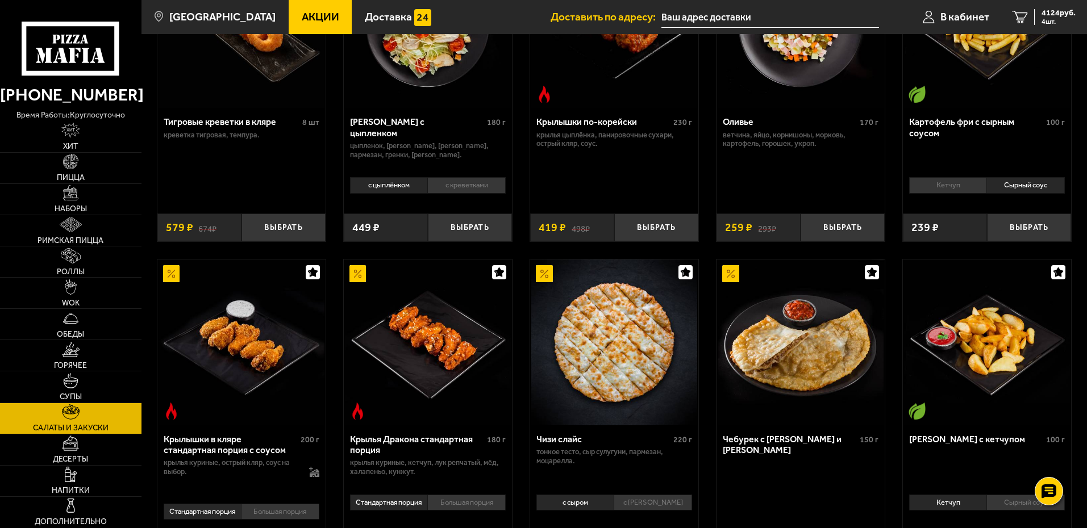
scroll to position [227, 0]
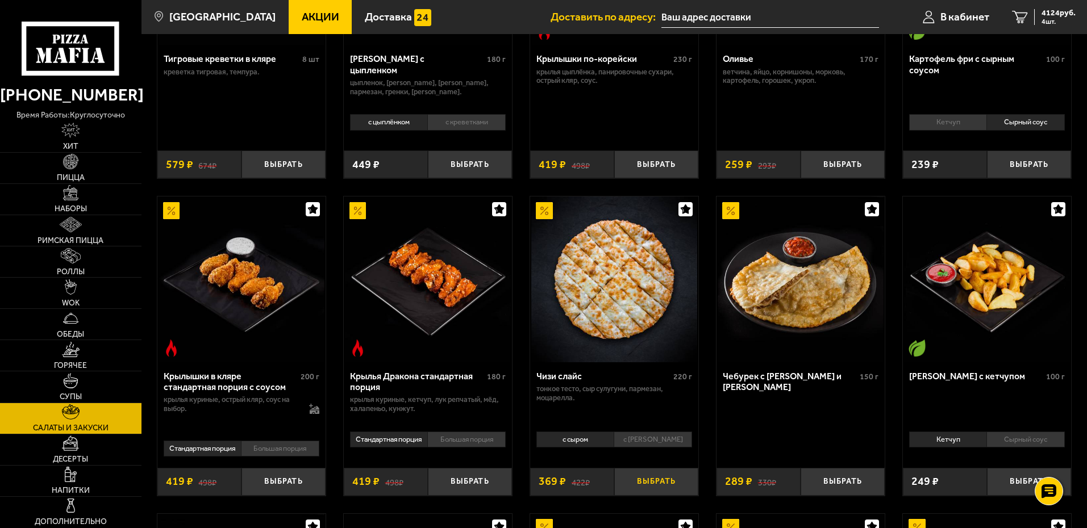
click at [652, 483] on button "Выбрать" at bounding box center [656, 482] width 84 height 28
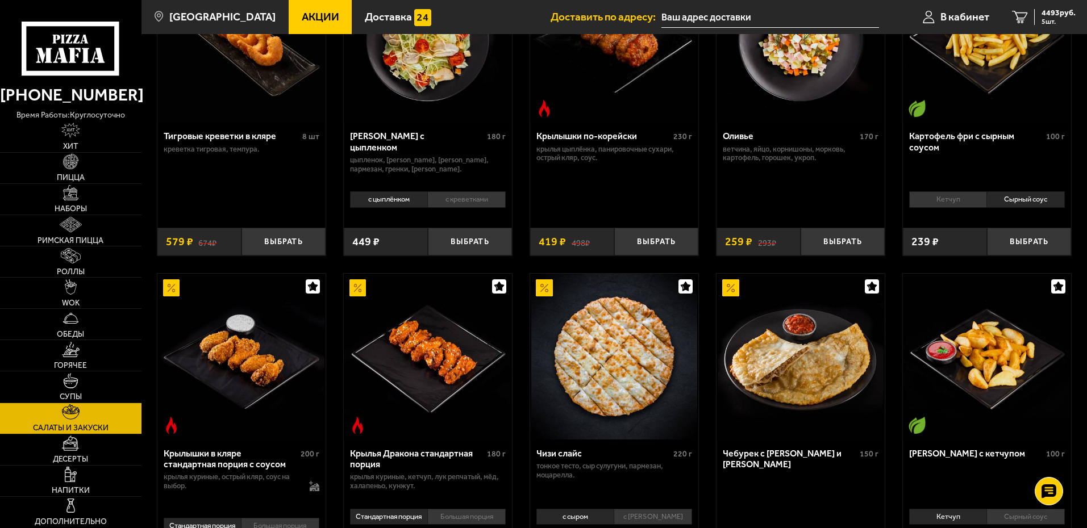
scroll to position [0, 0]
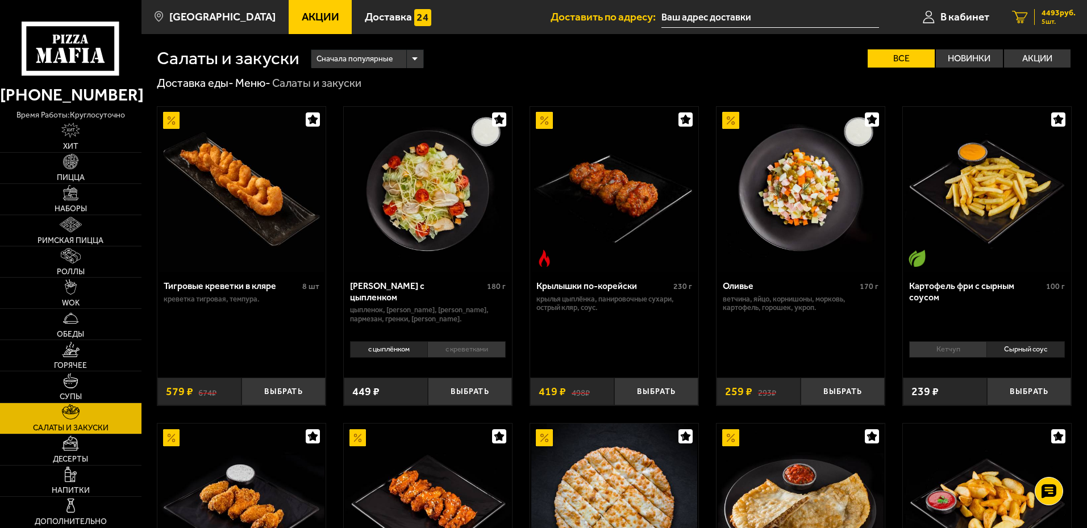
click at [1029, 17] on link "5 4493 руб. 5 шт." at bounding box center [1043, 17] width 86 height 34
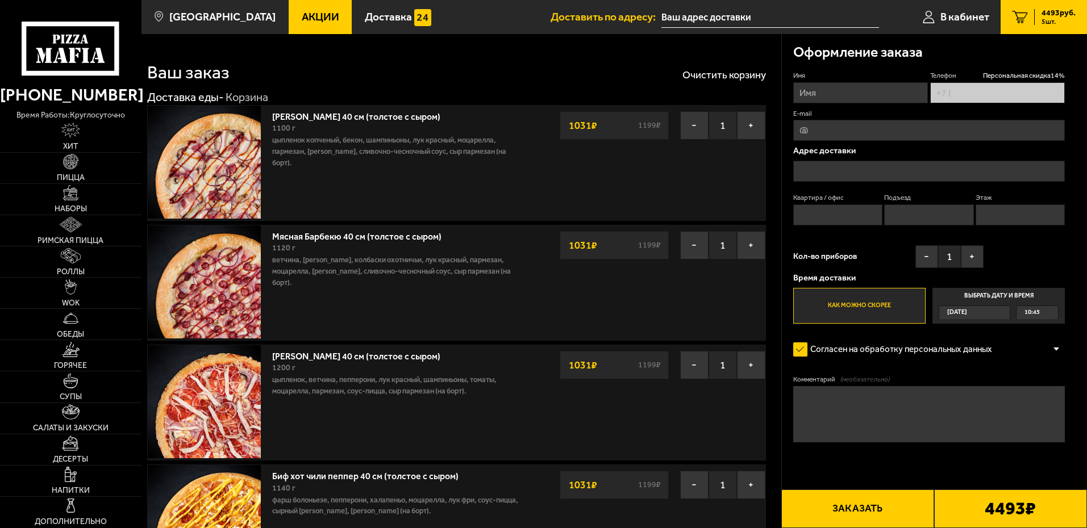
type input "[PHONE_NUMBER]"
type input "[STREET_ADDRESS]"
type input "42"
type input "2"
type input "6"
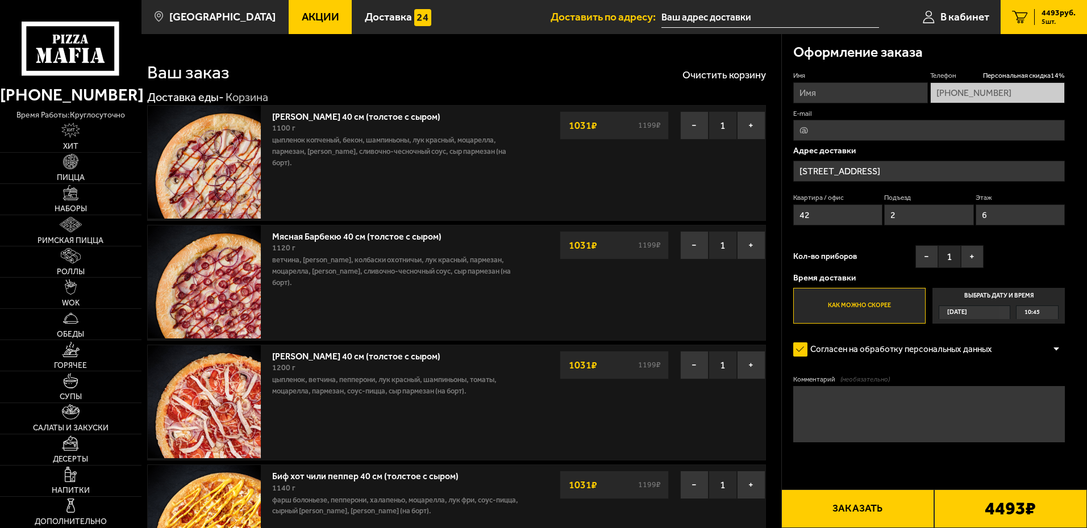
type input "[STREET_ADDRESS]"
click at [972, 257] on button "+" at bounding box center [972, 256] width 23 height 23
click at [861, 167] on input "[STREET_ADDRESS]" at bounding box center [929, 171] width 272 height 21
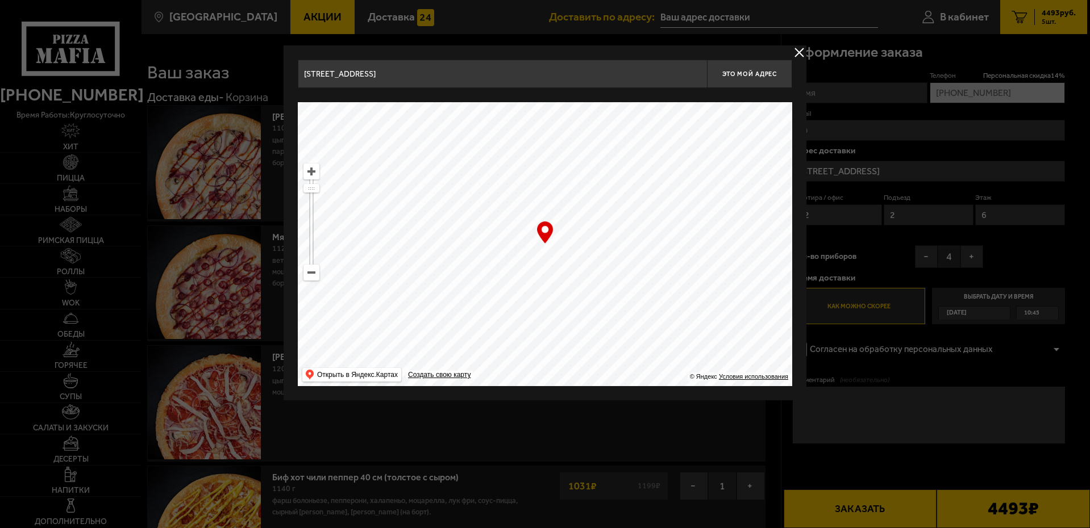
click at [475, 79] on input "[STREET_ADDRESS]" at bounding box center [502, 74] width 409 height 28
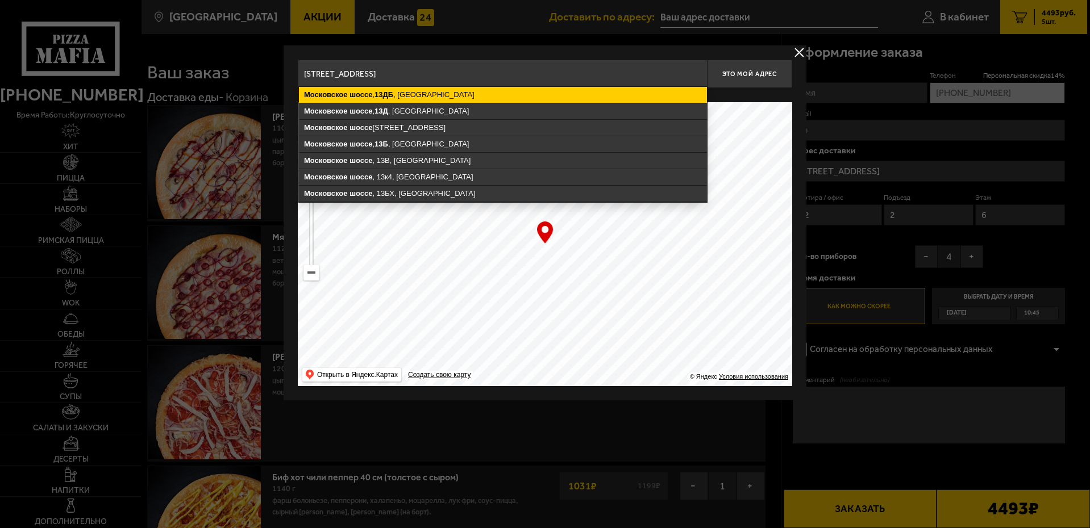
click at [444, 98] on ymaps "[STREET_ADDRESS]" at bounding box center [503, 95] width 408 height 16
type input "[STREET_ADDRESS]"
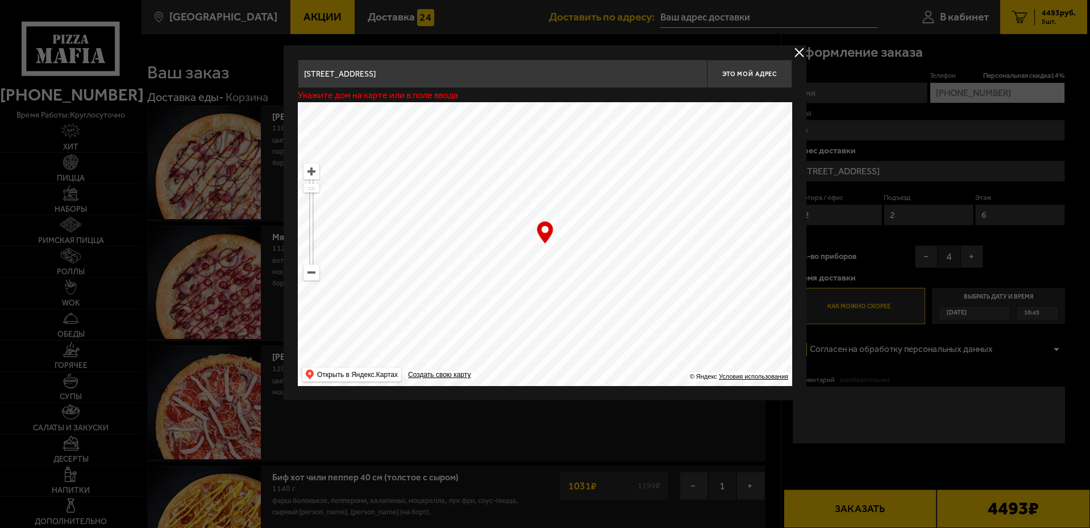
type input "[STREET_ADDRESS]"
click at [542, 240] on div "… © Яндекс Условия использования Открыть в Яндекс.Картах Создать свою карту" at bounding box center [545, 244] width 494 height 284
click at [539, 242] on div "… © Яндекс Условия использования Открыть в Яндекс.Картах Создать свою карту" at bounding box center [545, 244] width 494 height 284
drag, startPoint x: 539, startPoint y: 242, endPoint x: 539, endPoint y: 248, distance: 6.2
click at [539, 248] on div "… © Яндекс Условия использования Открыть в Яндекс.Картах Создать свою карту" at bounding box center [545, 244] width 494 height 284
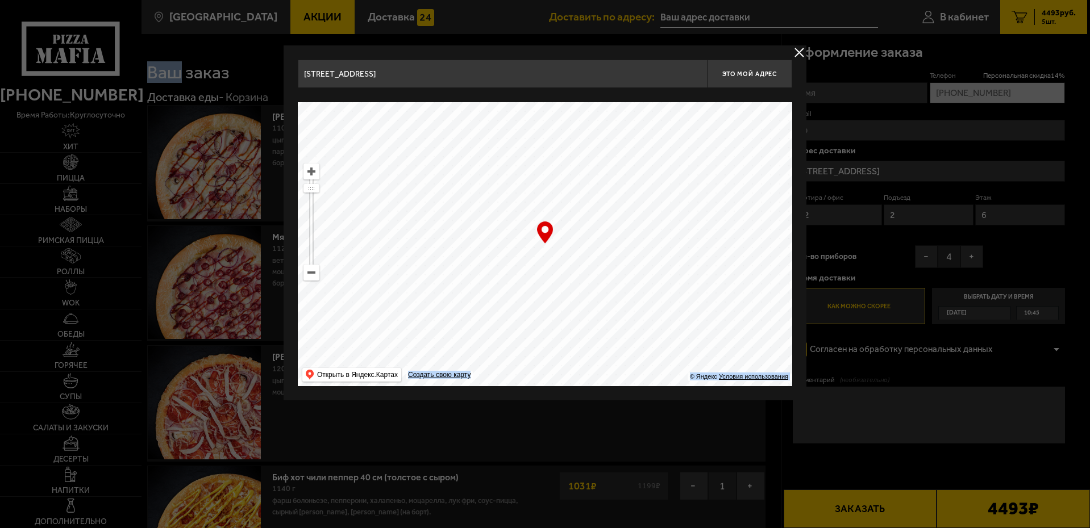
click at [539, 248] on ymaps at bounding box center [545, 244] width 494 height 284
click at [796, 52] on button "delivery type" at bounding box center [799, 52] width 14 height 14
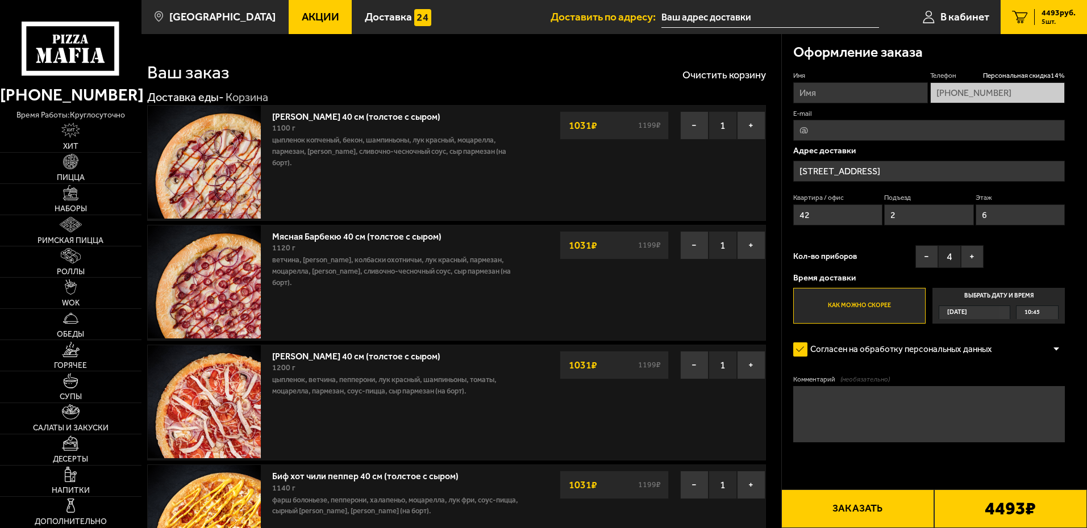
click at [840, 212] on input "42" at bounding box center [837, 215] width 89 height 21
click at [911, 221] on input "2" at bounding box center [928, 215] width 89 height 21
click at [998, 214] on input "6" at bounding box center [1019, 215] width 89 height 21
click at [997, 243] on div "Имя Телефон Персональная скидка 14 % [PHONE_NUMBER] E-mail Адрес доставки [STRE…" at bounding box center [929, 197] width 272 height 253
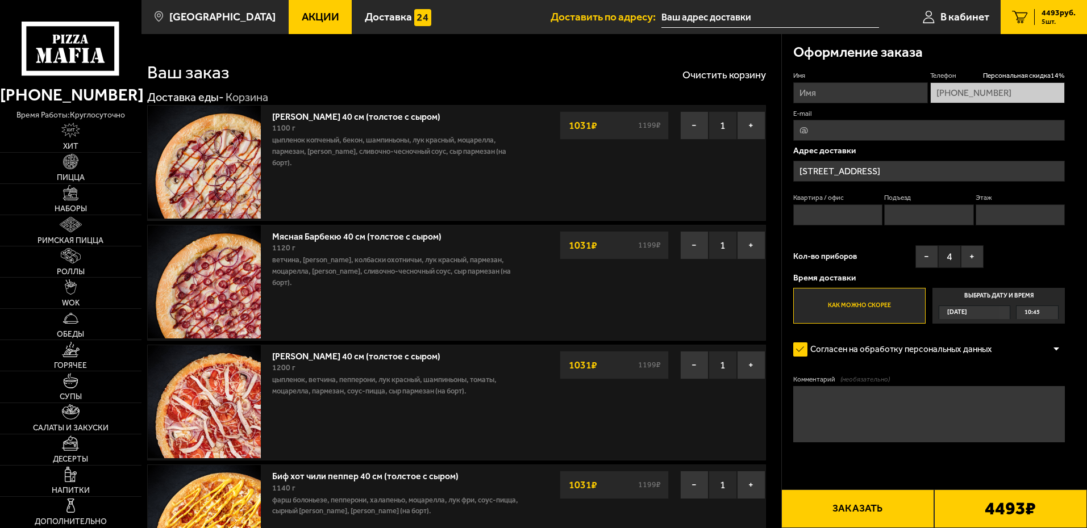
click at [847, 136] on input "E-mail" at bounding box center [929, 130] width 272 height 21
click at [832, 100] on input "Имя" at bounding box center [860, 92] width 135 height 21
type input "[PERSON_NAME]"
type input "[EMAIL_ADDRESS][DOMAIN_NAME]"
click at [835, 217] on input "Квартира / офис" at bounding box center [837, 215] width 89 height 21
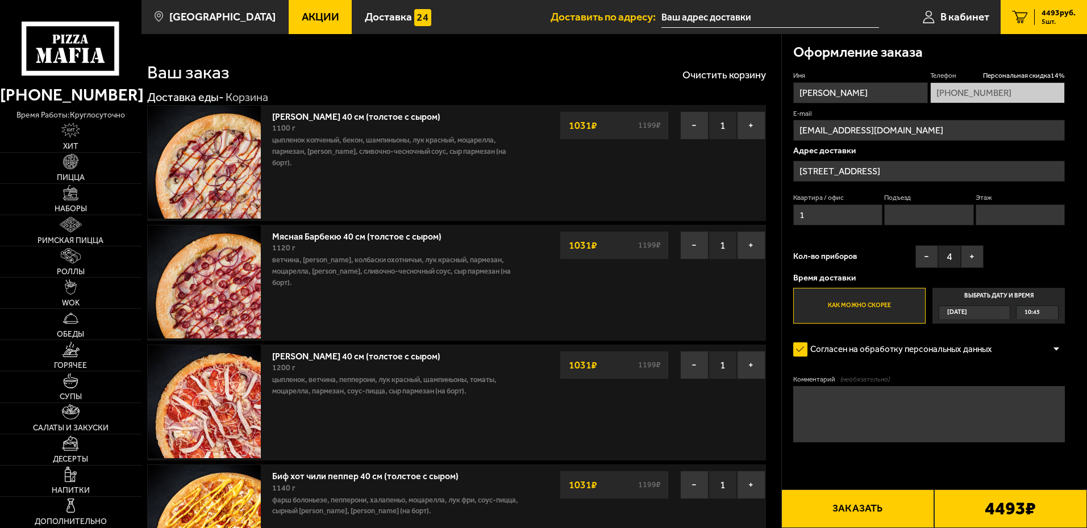
type input "1"
click at [822, 251] on div "Кол-во приборов − 4 +" at bounding box center [888, 259] width 190 height 28
click at [953, 210] on input "Подъезд" at bounding box center [928, 215] width 89 height 21
type input "1"
drag, startPoint x: 840, startPoint y: 242, endPoint x: 955, endPoint y: 224, distance: 116.7
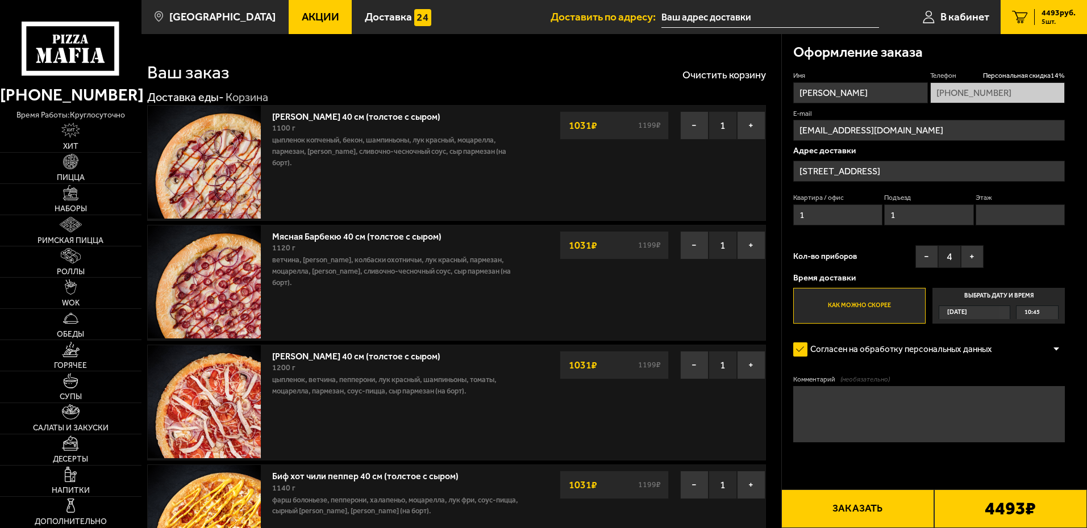
click at [840, 242] on div "Имя [PERSON_NAME] скидка 14 % [PHONE_NUMBER] E-mail [EMAIL_ADDRESS][DOMAIN_NAME…" at bounding box center [929, 197] width 272 height 253
click at [1029, 210] on input "Этаж" at bounding box center [1019, 215] width 89 height 21
type input "1"
click at [829, 240] on div "Имя [PERSON_NAME] скидка 14 % [PHONE_NUMBER] E-mail [EMAIL_ADDRESS][DOMAIN_NAME…" at bounding box center [929, 197] width 272 height 253
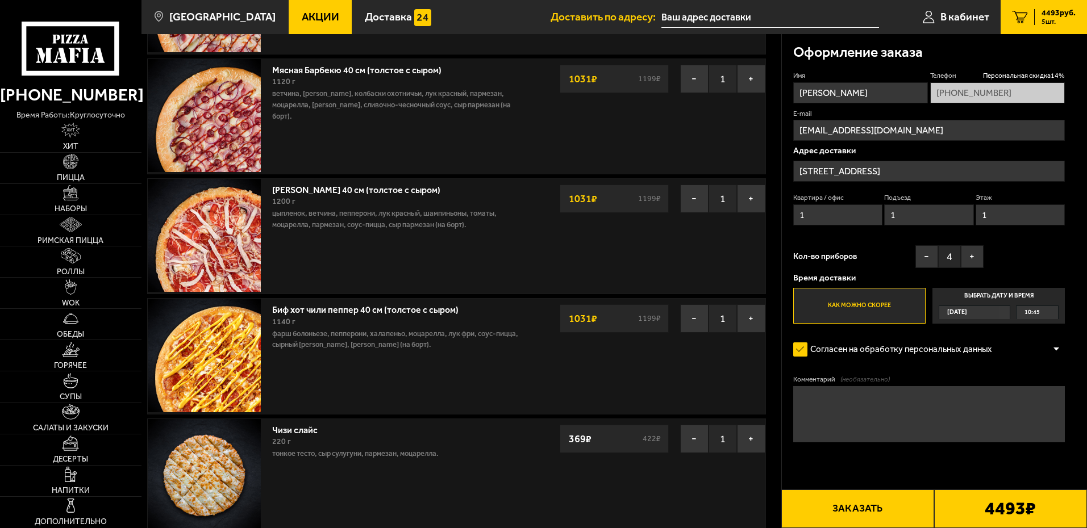
scroll to position [170, 0]
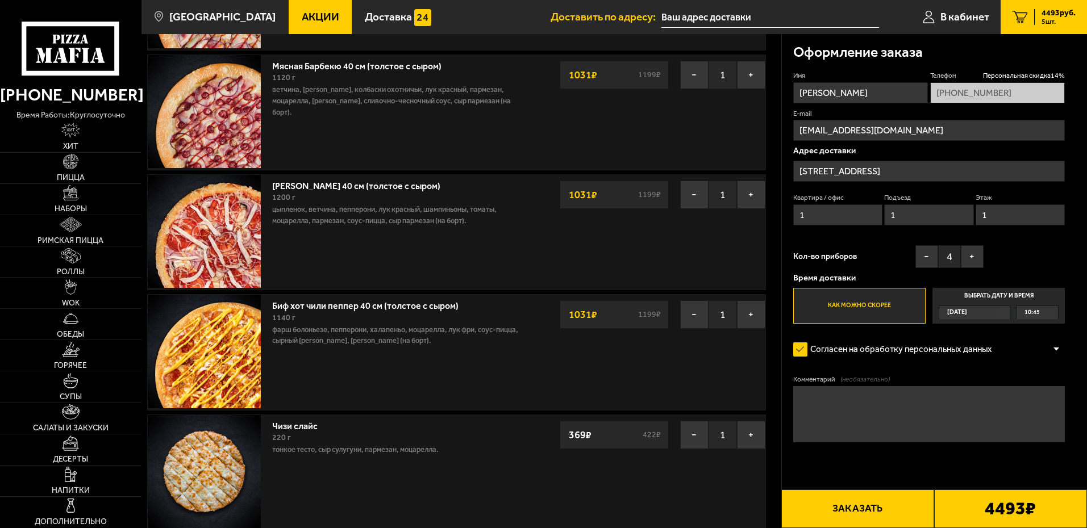
click at [839, 403] on textarea "Комментарий (необязательно)" at bounding box center [929, 414] width 272 height 57
type textarea "D"
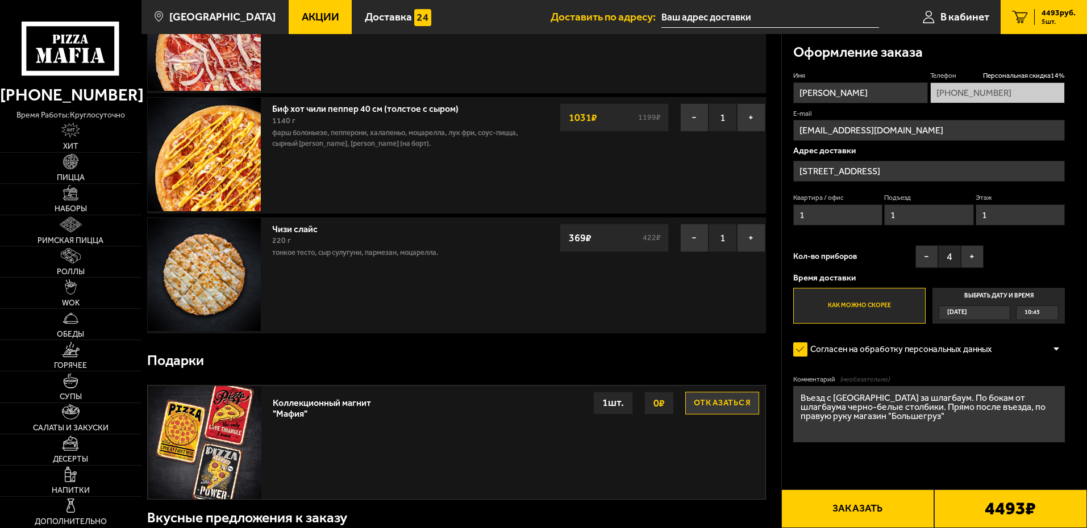
scroll to position [454, 0]
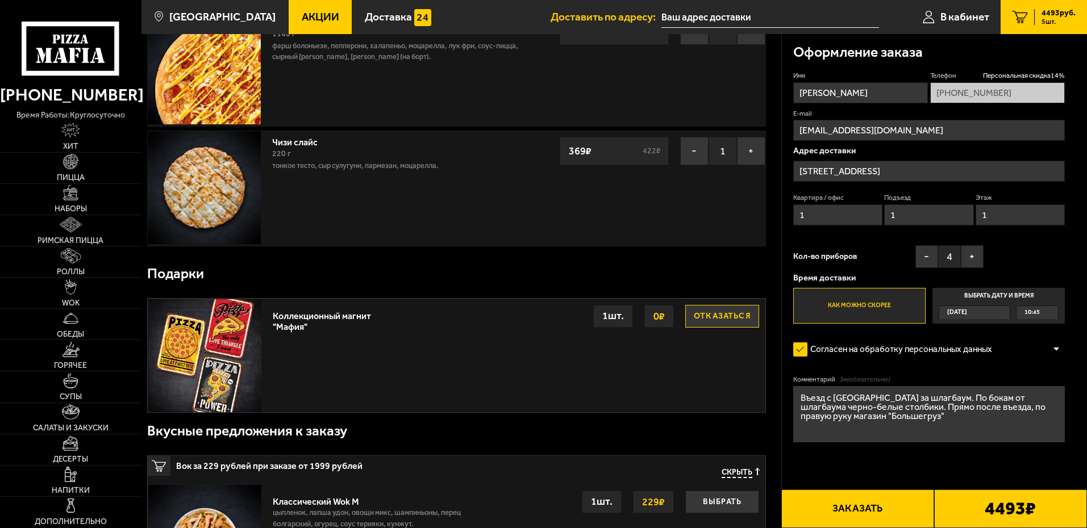
type textarea "Въезд с [GEOGRAPHIC_DATA] за шлагбаум. По бокам от шлагбаума черно-белые столби…"
click at [1038, 311] on span "10:45" at bounding box center [1031, 312] width 15 height 13
click at [0, 0] on input "Выбрать дату и время [DATE] 10:45" at bounding box center [0, 0] width 0 height 0
click at [1038, 311] on span "10:45" at bounding box center [1031, 312] width 15 height 13
click at [0, 0] on input "Выбрать дату и время [DATE] 10:45" at bounding box center [0, 0] width 0 height 0
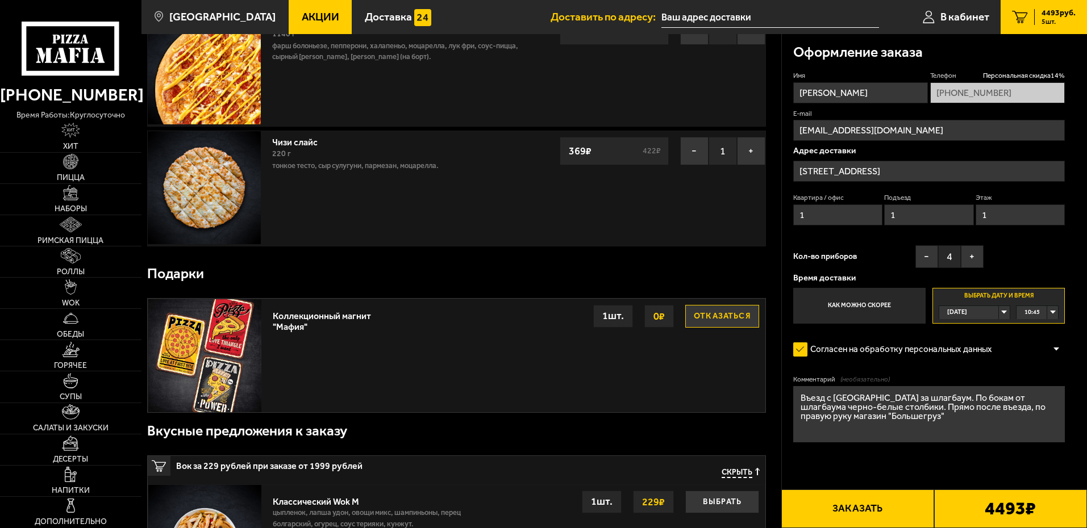
click at [999, 315] on div "[DATE]" at bounding box center [969, 312] width 60 height 13
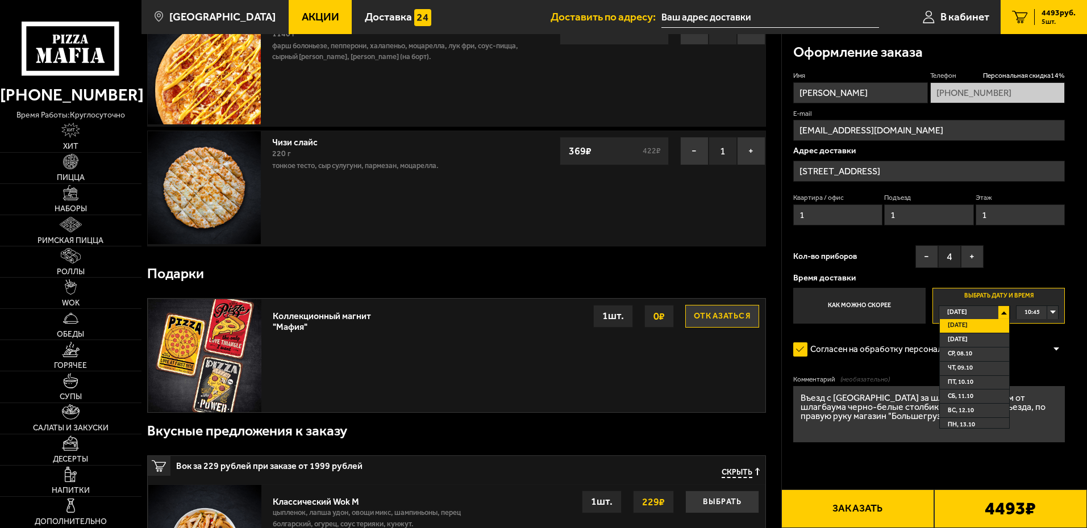
click at [999, 315] on div "[DATE]" at bounding box center [969, 312] width 60 height 13
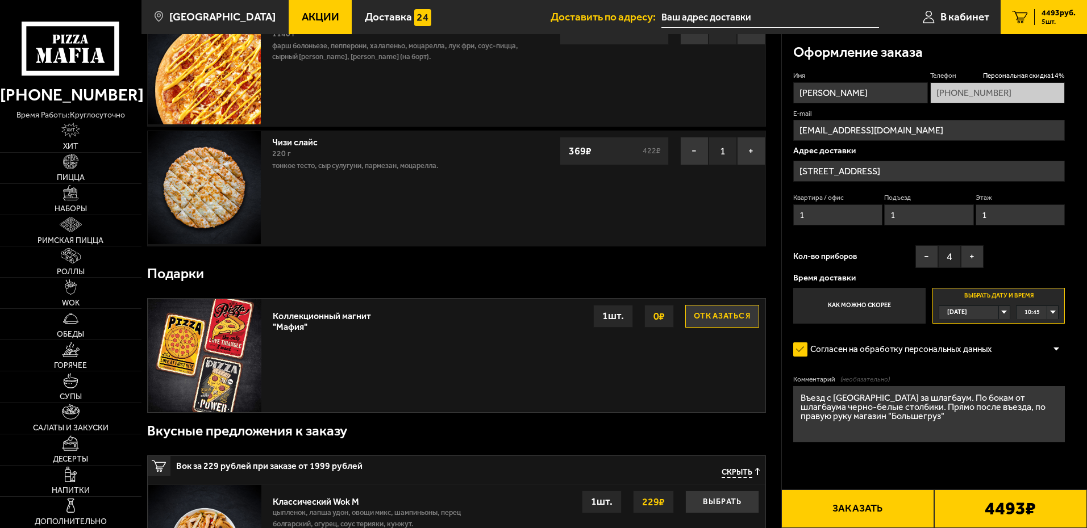
click at [1052, 312] on div "10:45" at bounding box center [1036, 312] width 41 height 13
click at [920, 364] on form "Имя [PERSON_NAME] Персональная скидка 14 % [PHONE_NUMBER] E-mail [EMAIL_ADDRESS…" at bounding box center [929, 290] width 272 height 439
click at [1054, 314] on div "10:45" at bounding box center [1036, 312] width 41 height 13
click at [1055, 307] on div "10:45" at bounding box center [1036, 312] width 41 height 13
click at [1054, 309] on div "10:45" at bounding box center [1036, 312] width 41 height 13
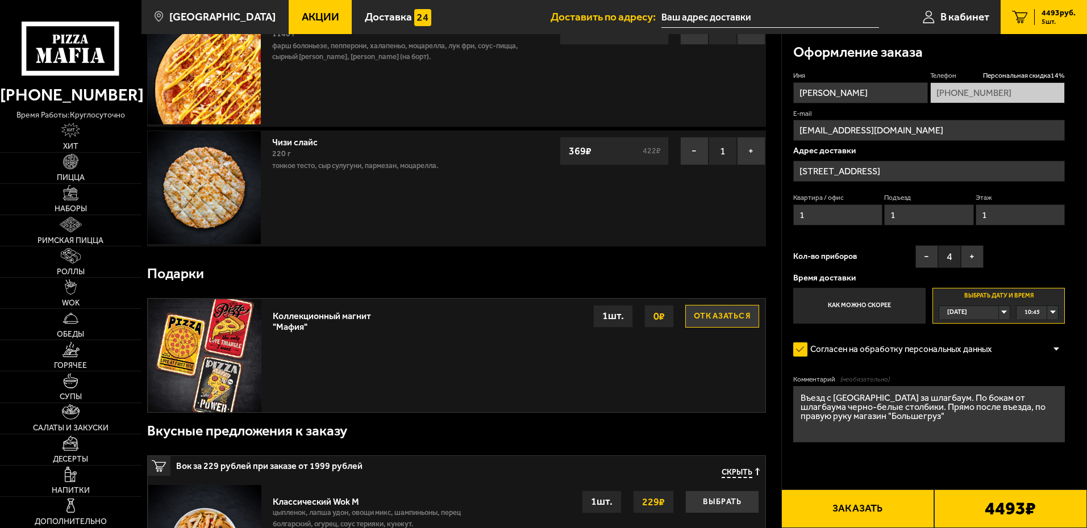
click at [998, 312] on div "[DATE]" at bounding box center [969, 312] width 60 height 13
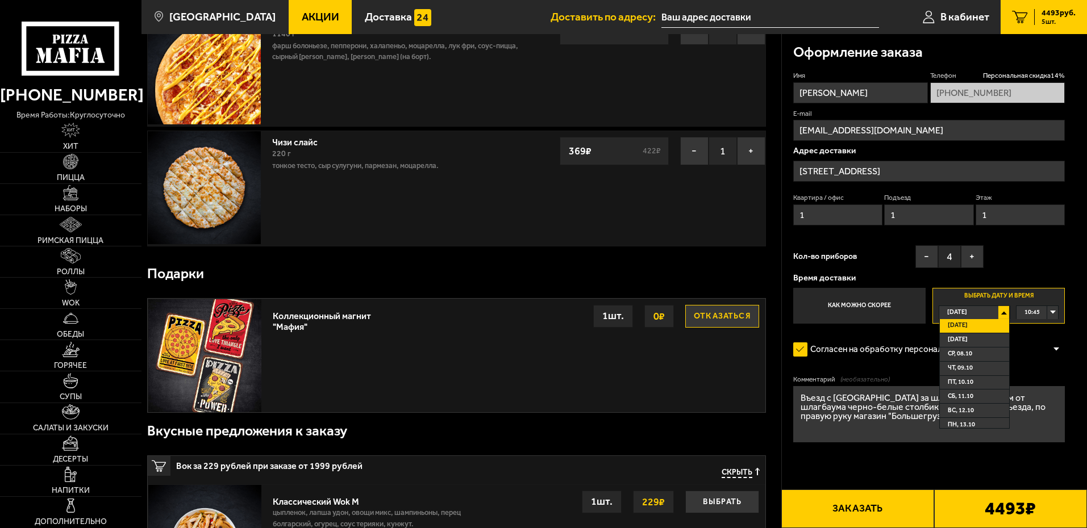
click at [999, 314] on div "[DATE]" at bounding box center [969, 312] width 60 height 13
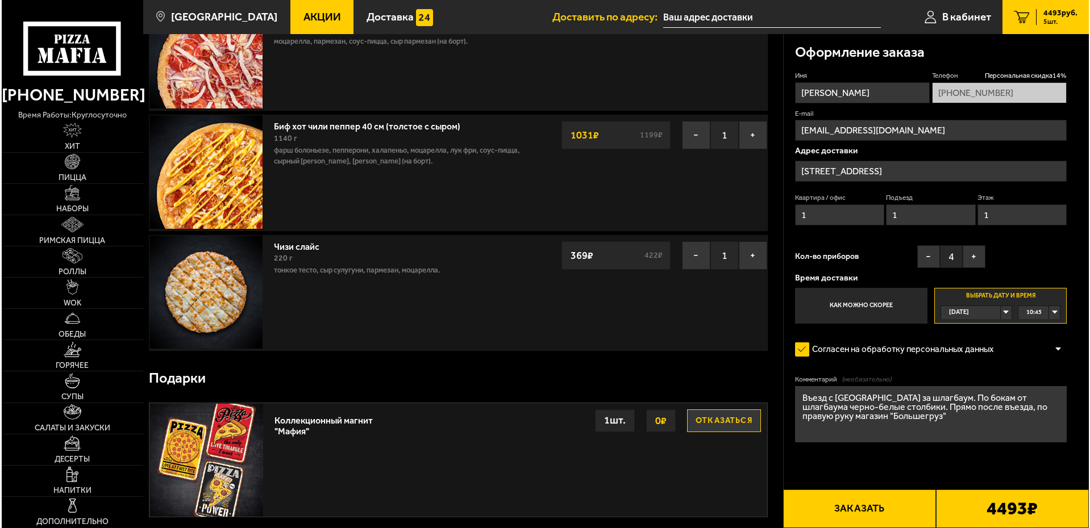
scroll to position [227, 0]
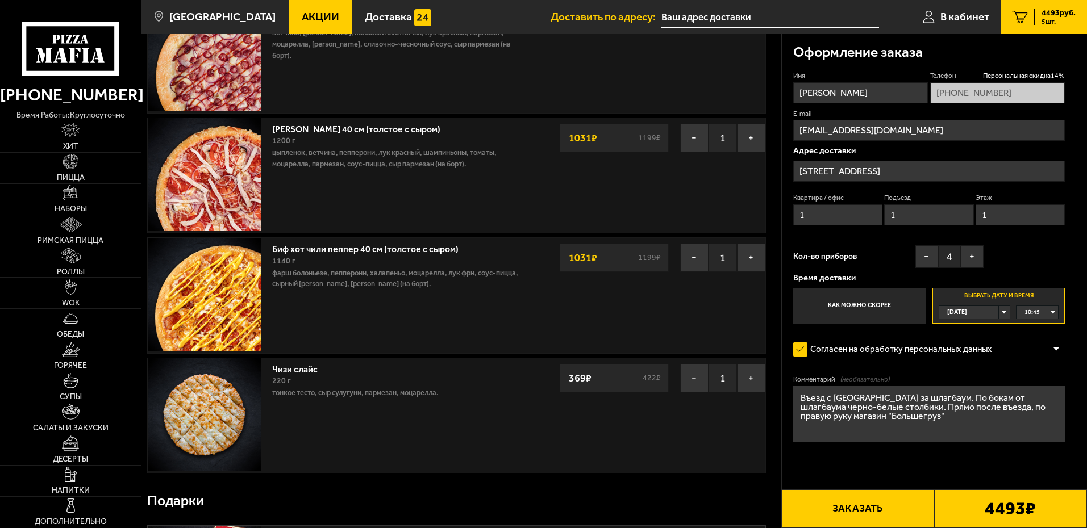
click at [891, 509] on button "Заказать" at bounding box center [857, 509] width 153 height 39
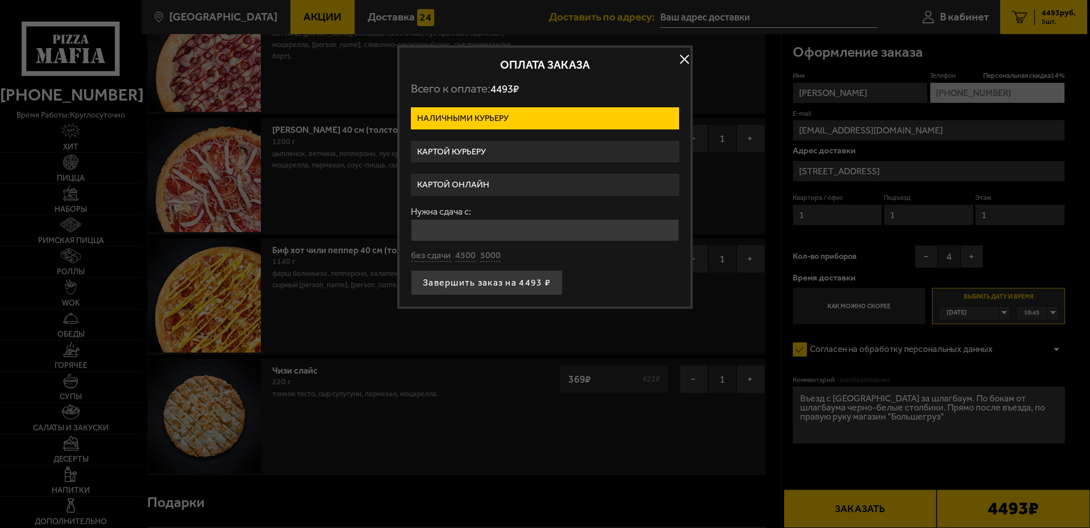
click at [490, 148] on label "Картой курьеру" at bounding box center [545, 152] width 268 height 22
click at [0, 0] on input "Картой курьеру" at bounding box center [0, 0] width 0 height 0
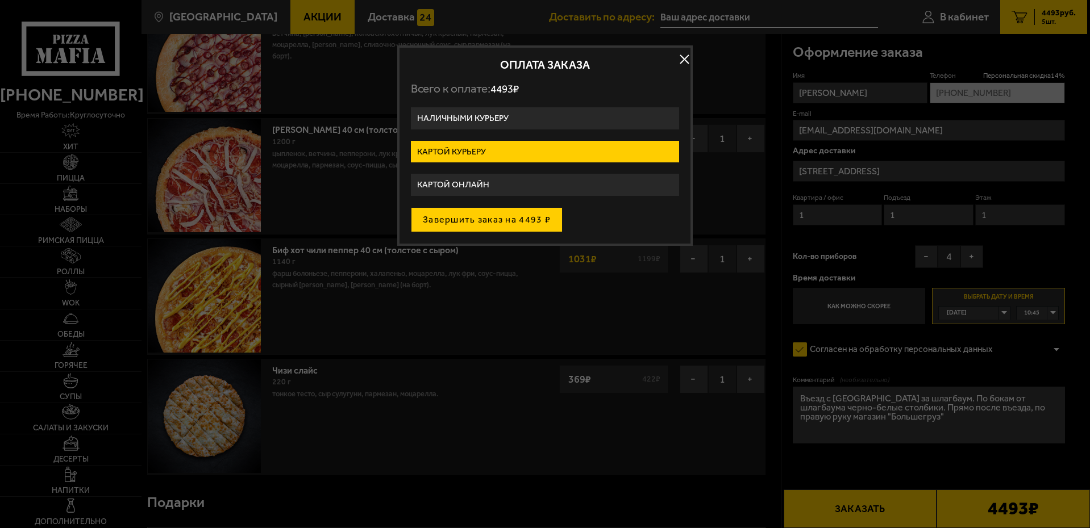
click at [487, 222] on button "Завершить заказ на 4493 ₽" at bounding box center [487, 219] width 152 height 25
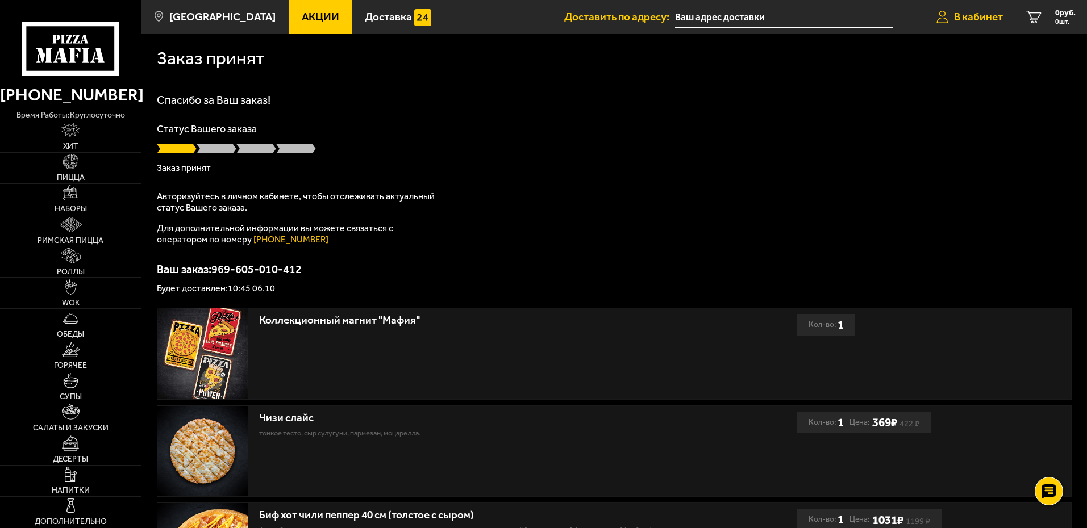
click at [958, 16] on span "В кабинет" at bounding box center [978, 16] width 49 height 11
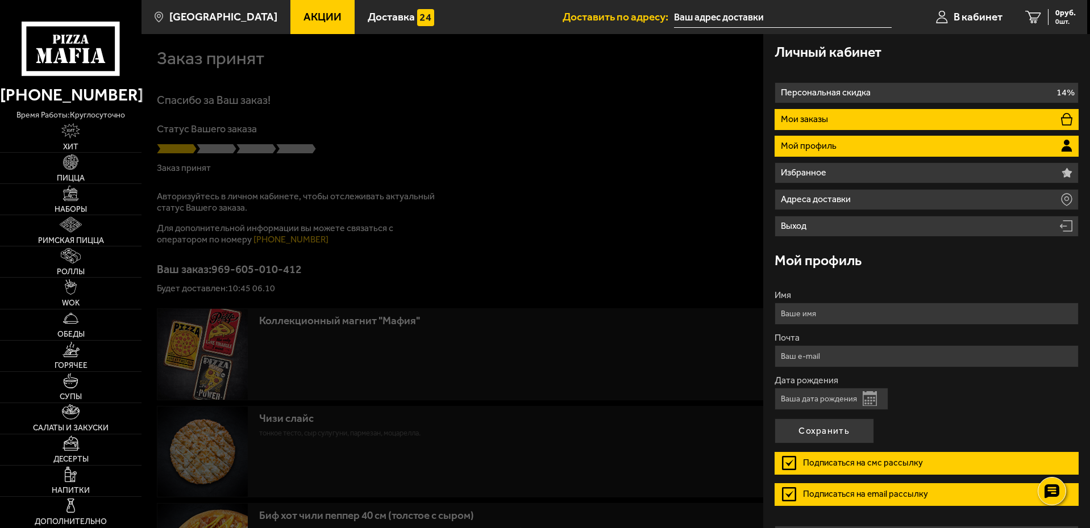
click at [840, 119] on li "Мои заказы" at bounding box center [926, 119] width 304 height 21
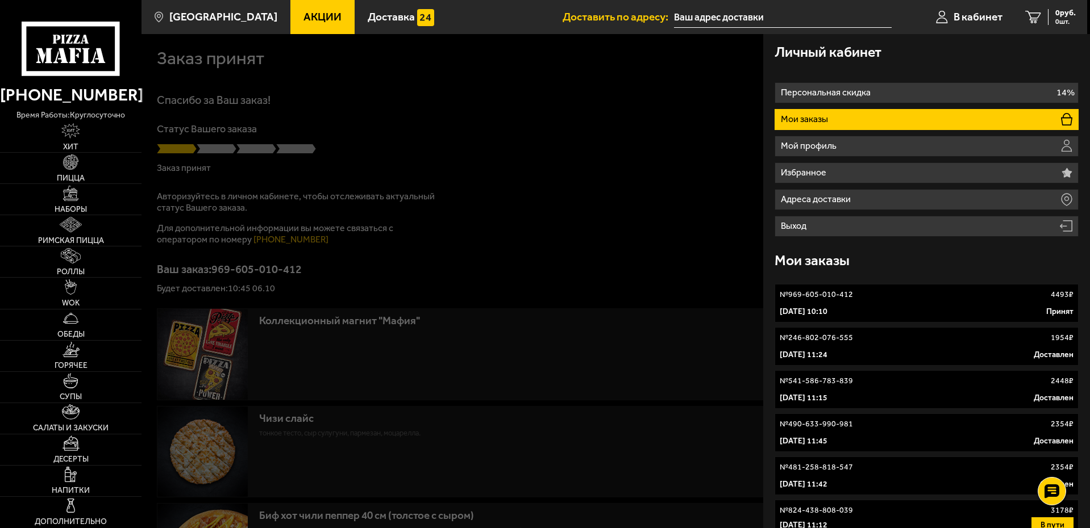
click at [844, 298] on p "№ 969-605-010-412" at bounding box center [815, 294] width 73 height 11
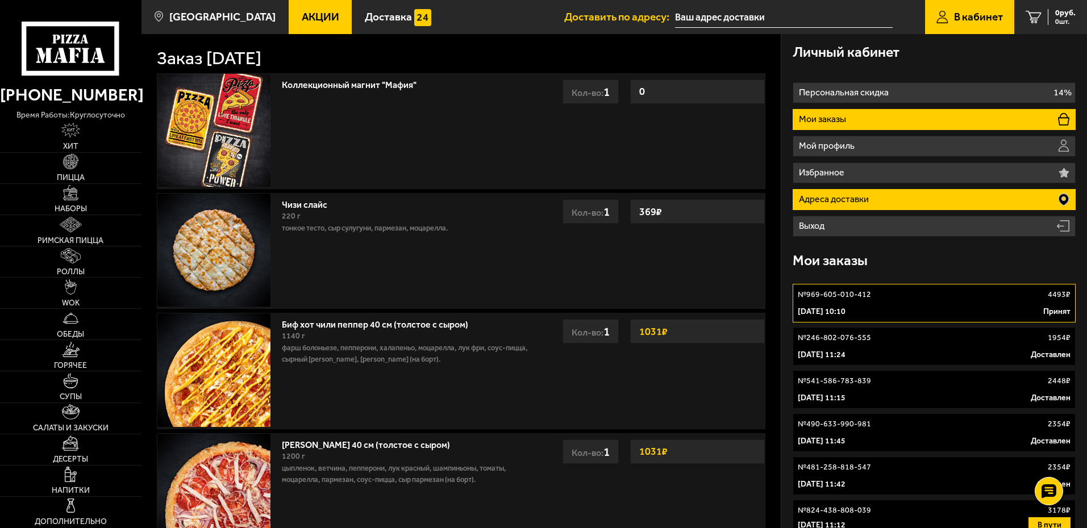
click at [830, 198] on p "Адреса доставки" at bounding box center [835, 199] width 73 height 9
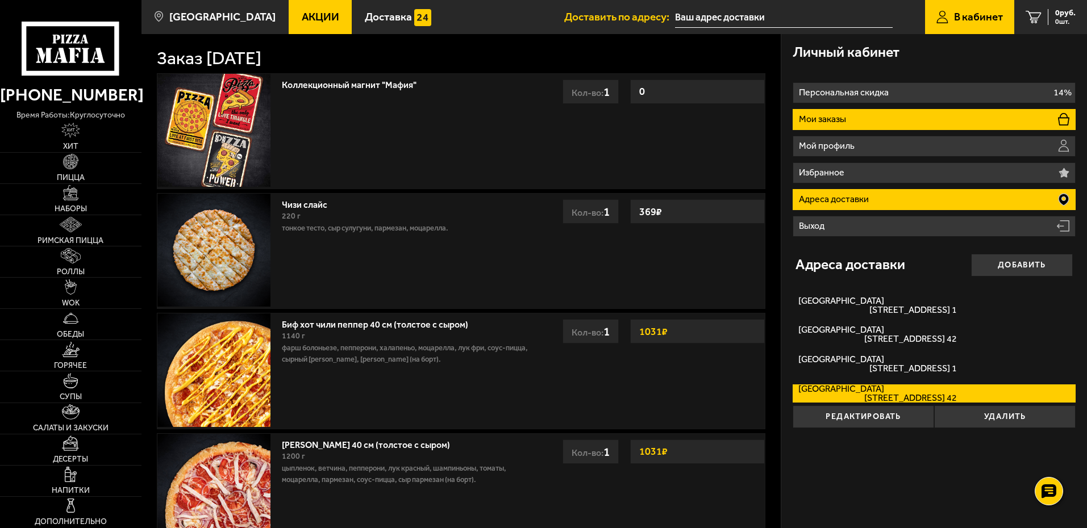
click at [844, 116] on p "Мои заказы" at bounding box center [824, 119] width 50 height 9
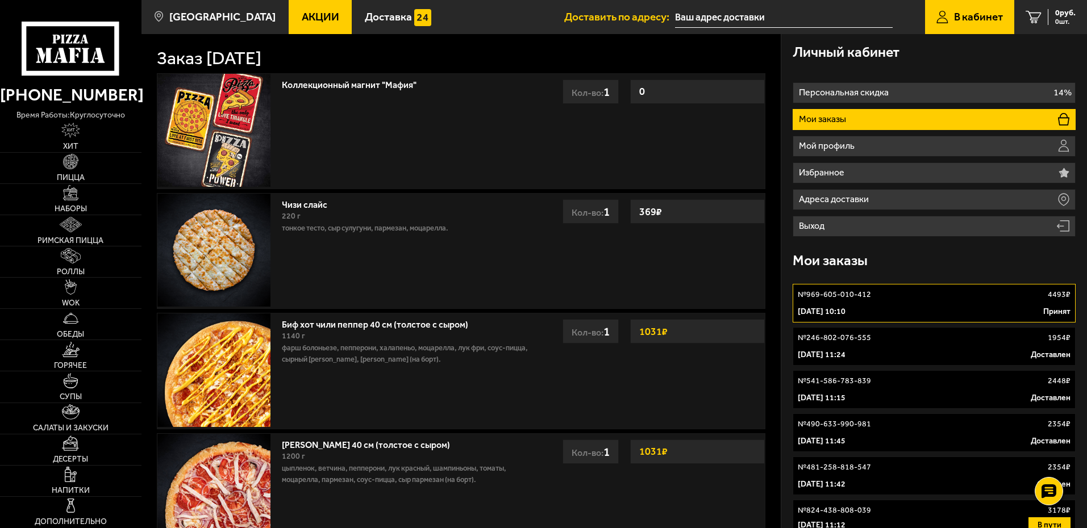
click at [866, 301] on link "№ 969-605-010-412 4493 ₽ [DATE] 10:10 Принят" at bounding box center [934, 303] width 283 height 39
click at [876, 295] on div "№ 969-605-010-412 4493 ₽" at bounding box center [934, 294] width 273 height 11
